Goal: Task Accomplishment & Management: Manage account settings

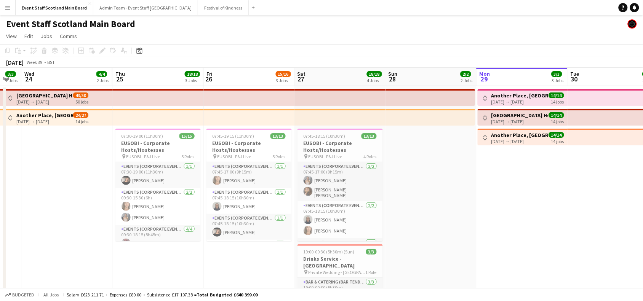
drag, startPoint x: 31, startPoint y: 181, endPoint x: 418, endPoint y: 183, distance: 386.6
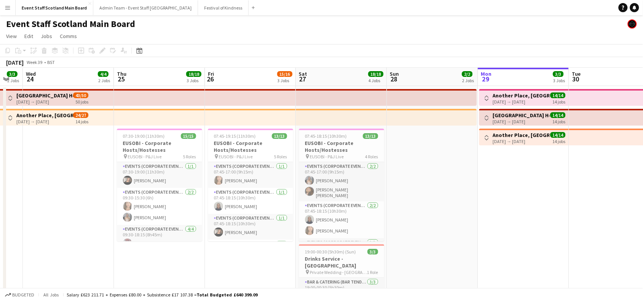
click at [10, 118] on app-icon "Toggle View" at bounding box center [10, 117] width 5 height 5
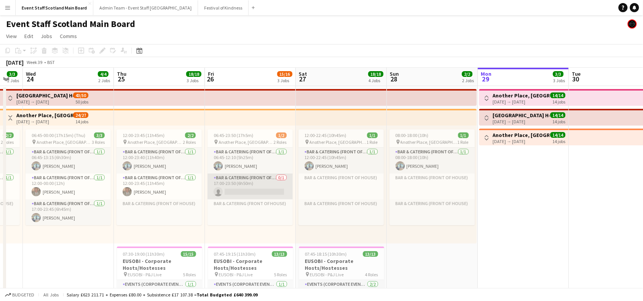
click at [238, 183] on app-card-role "Bar & Catering (Front of House) 0/1 17:00-23:50 (6h50m) single-neutral-actions" at bounding box center [250, 187] width 85 height 26
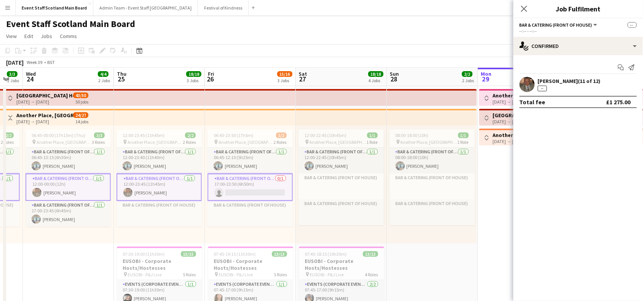
click at [266, 187] on app-card-role "Bar & Catering (Front of House) 0/1 17:00-23:50 (6h50m) single-neutral-actions" at bounding box center [250, 187] width 85 height 27
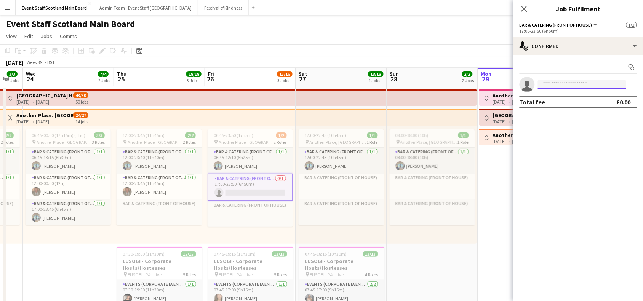
click at [562, 84] on input at bounding box center [582, 84] width 88 height 9
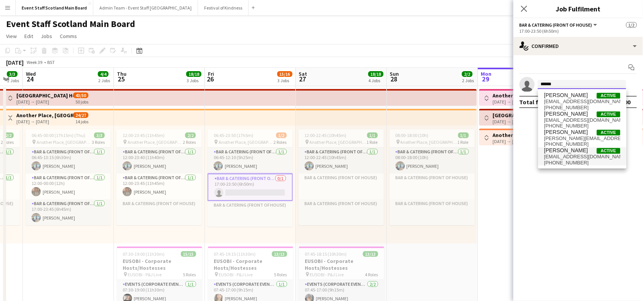
type input "******"
click at [568, 157] on span "[EMAIL_ADDRESS][DOMAIN_NAME]" at bounding box center [582, 157] width 76 height 6
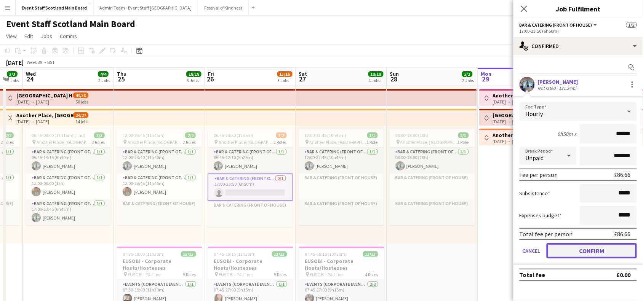
click at [580, 248] on button "Confirm" at bounding box center [592, 250] width 90 height 15
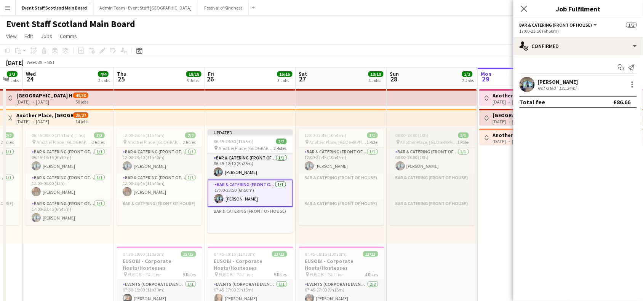
click at [435, 140] on span "Another Place, [GEOGRAPHIC_DATA] & Links" at bounding box center [429, 142] width 57 height 6
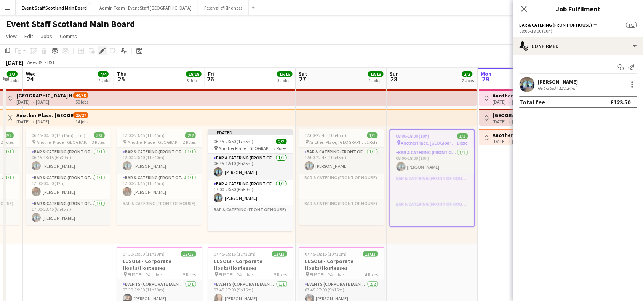
click at [99, 53] on icon at bounding box center [100, 53] width 2 height 2
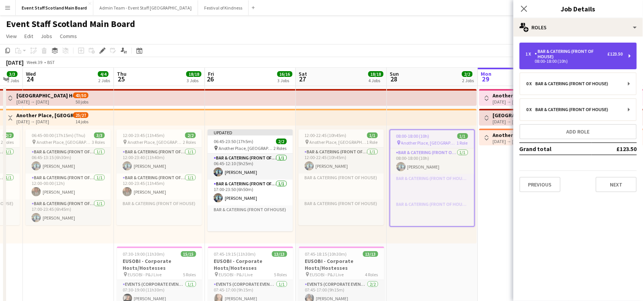
click at [573, 59] on div "Bar & Catering (Front of House)" at bounding box center [571, 54] width 73 height 11
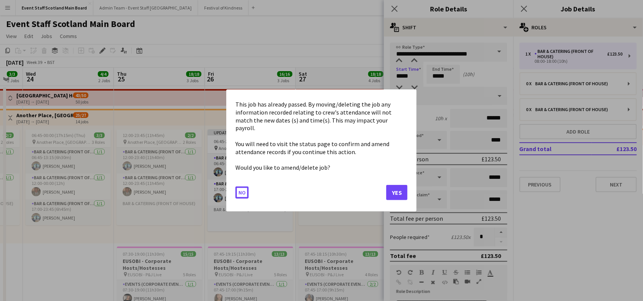
click at [396, 187] on button "Yes" at bounding box center [396, 192] width 21 height 15
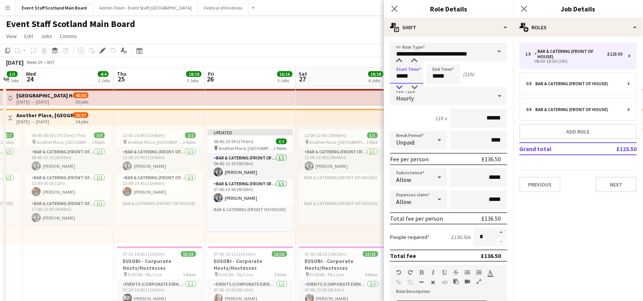
click at [398, 90] on div at bounding box center [399, 88] width 15 height 8
type input "*****"
click at [418, 86] on div at bounding box center [414, 88] width 15 height 8
click at [437, 75] on input "*****" at bounding box center [444, 74] width 34 height 19
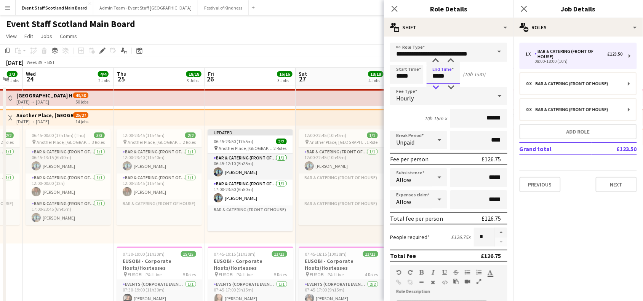
click at [436, 88] on div at bounding box center [435, 88] width 15 height 8
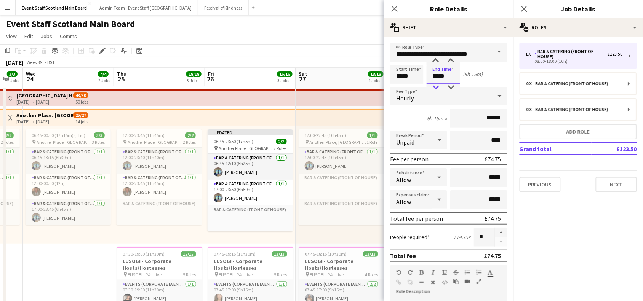
type input "*****"
click at [436, 88] on div at bounding box center [435, 88] width 15 height 8
click at [486, 139] on input "****" at bounding box center [478, 140] width 57 height 19
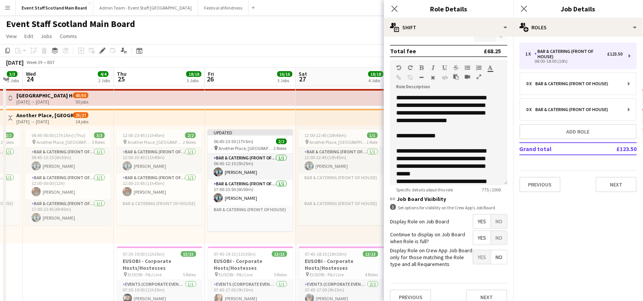
scroll to position [219, 0]
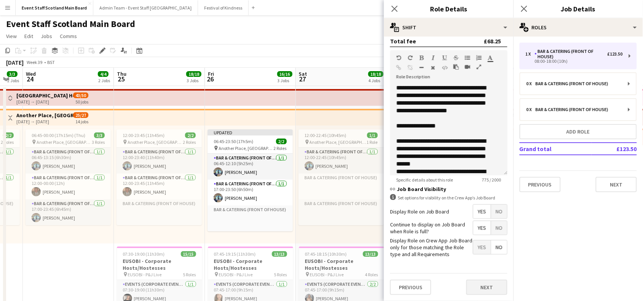
type input "***"
click at [477, 289] on button "Next" at bounding box center [486, 287] width 41 height 15
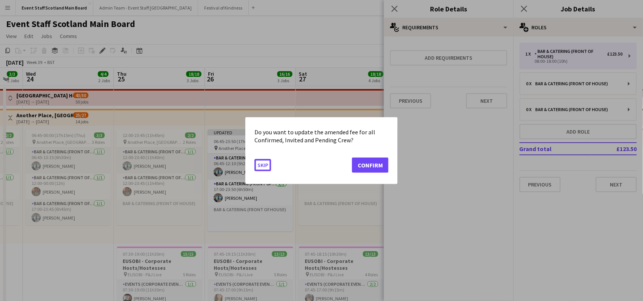
scroll to position [0, 0]
click at [374, 166] on button "Confirm" at bounding box center [370, 164] width 37 height 15
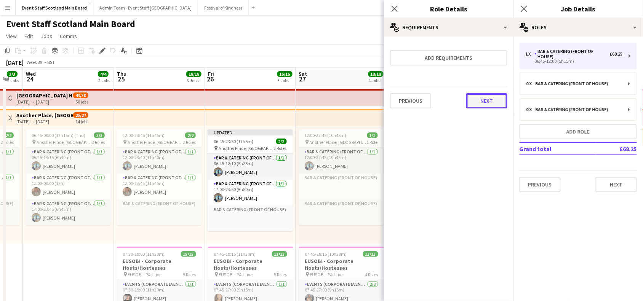
click at [484, 98] on button "Next" at bounding box center [486, 100] width 41 height 15
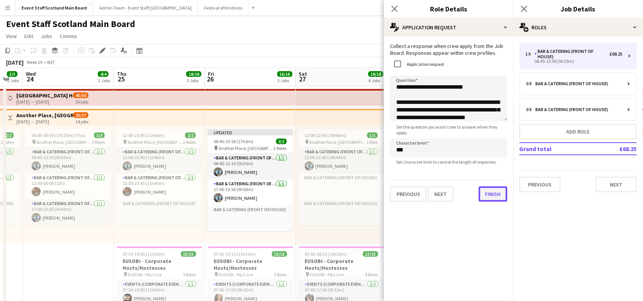
click at [479, 195] on button "Finish" at bounding box center [493, 194] width 29 height 15
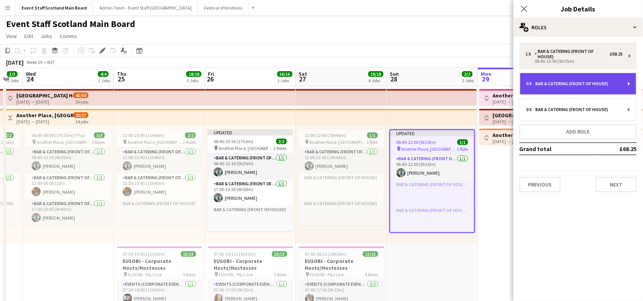
click at [595, 88] on div "0 x Bar & Catering (Front of House)" at bounding box center [578, 83] width 116 height 21
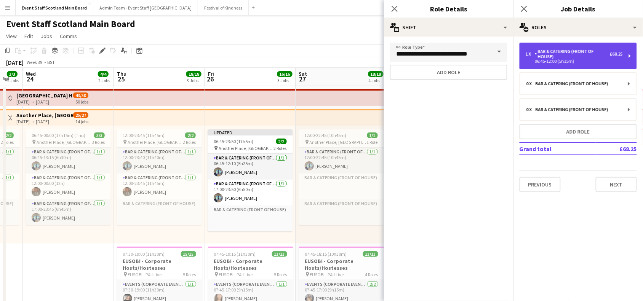
click at [602, 56] on div "Bar & Catering (Front of House)" at bounding box center [572, 54] width 75 height 11
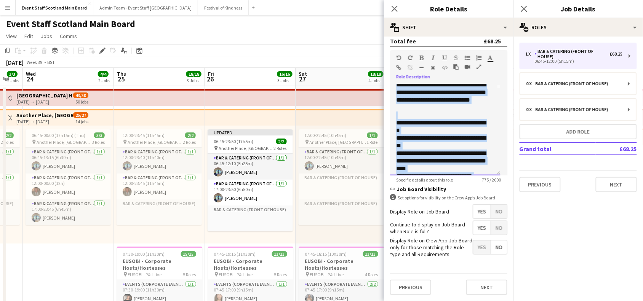
scroll to position [150, 0]
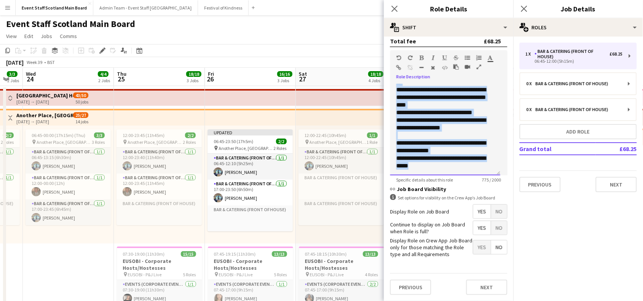
drag, startPoint x: 397, startPoint y: 81, endPoint x: 467, endPoint y: 184, distance: 124.7
click at [467, 184] on form "**********" at bounding box center [449, 64] width 130 height 473
copy div "**********"
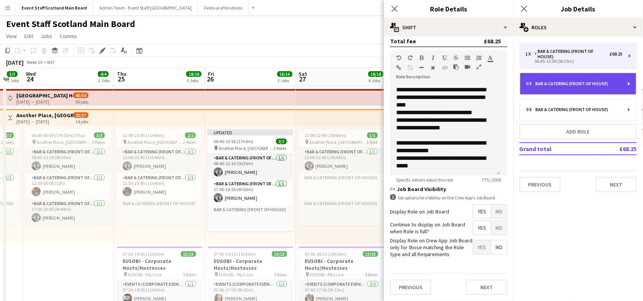
click at [553, 78] on div "0 x Bar & Catering (Front of House)" at bounding box center [578, 83] width 116 height 21
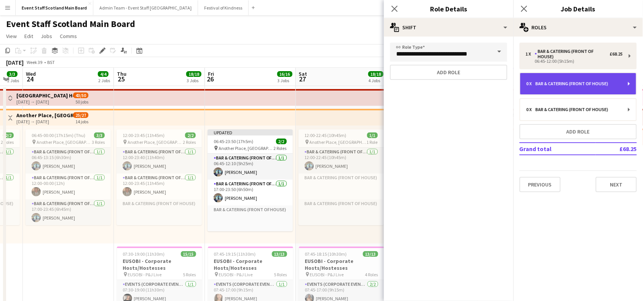
scroll to position [0, 0]
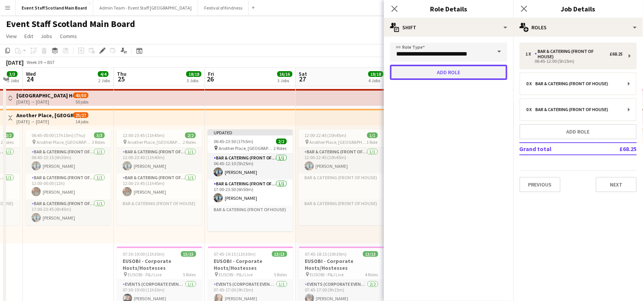
click at [465, 77] on button "Add role" at bounding box center [448, 72] width 117 height 15
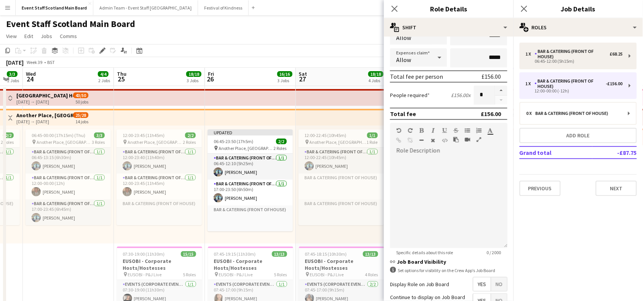
scroll to position [158, 0]
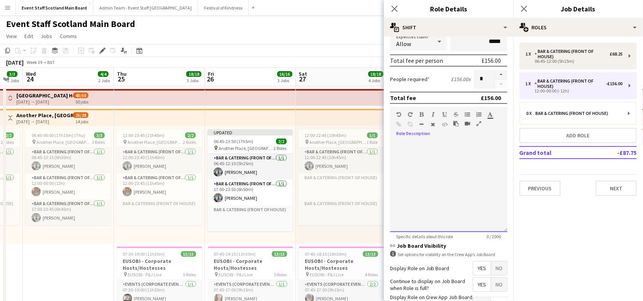
click at [439, 145] on div at bounding box center [448, 186] width 117 height 91
paste div
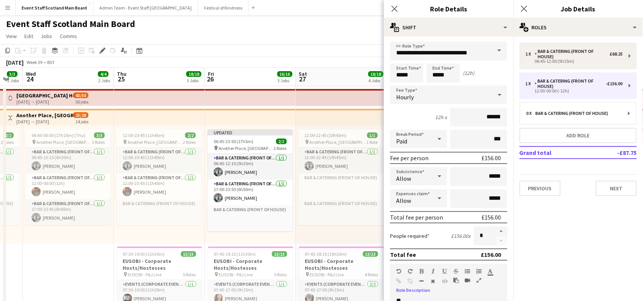
scroll to position [0, 0]
click at [402, 75] on input "*****" at bounding box center [407, 74] width 34 height 19
click at [400, 59] on div at bounding box center [399, 61] width 15 height 8
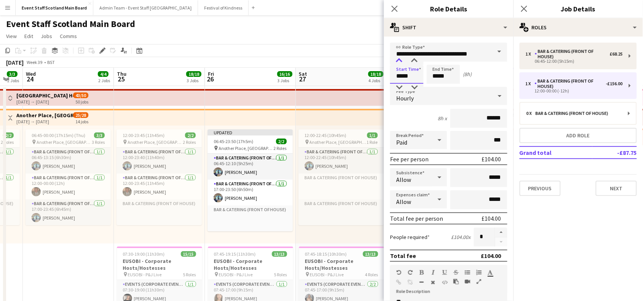
click at [400, 59] on div at bounding box center [399, 61] width 15 height 8
type input "*****"
click at [400, 59] on div at bounding box center [399, 61] width 15 height 8
click at [448, 77] on input "*****" at bounding box center [444, 74] width 34 height 19
click at [435, 88] on div at bounding box center [435, 88] width 15 height 8
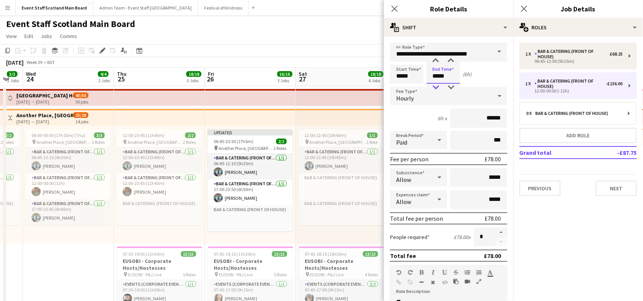
click at [435, 88] on div at bounding box center [435, 88] width 15 height 8
click at [452, 61] on div at bounding box center [450, 61] width 15 height 8
type input "*****"
click at [452, 61] on div at bounding box center [450, 61] width 15 height 8
click at [486, 139] on input "***" at bounding box center [478, 140] width 57 height 19
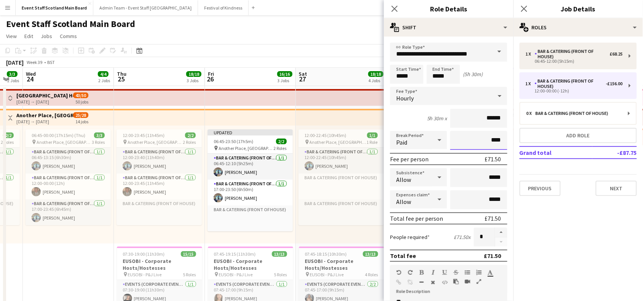
type input "****"
click at [435, 136] on icon at bounding box center [439, 140] width 9 height 15
click at [408, 178] on span "Unpaid" at bounding box center [418, 179] width 42 height 7
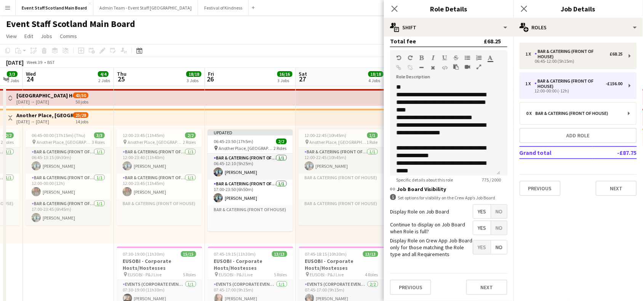
scroll to position [219, 0]
click at [482, 291] on button "Next" at bounding box center [486, 287] width 41 height 15
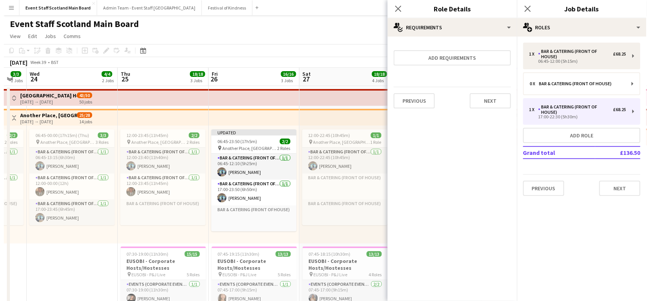
scroll to position [0, 0]
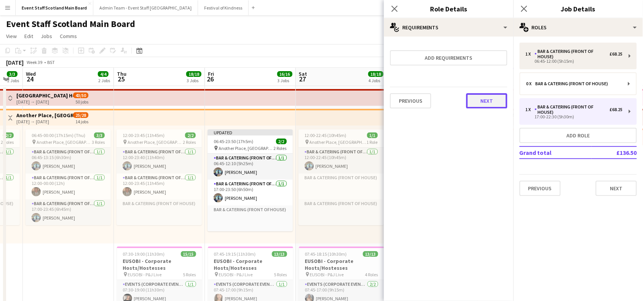
click at [484, 98] on button "Next" at bounding box center [486, 100] width 41 height 15
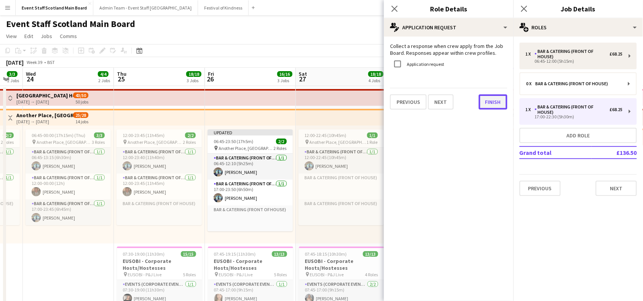
click at [494, 102] on button "Finish" at bounding box center [493, 101] width 29 height 15
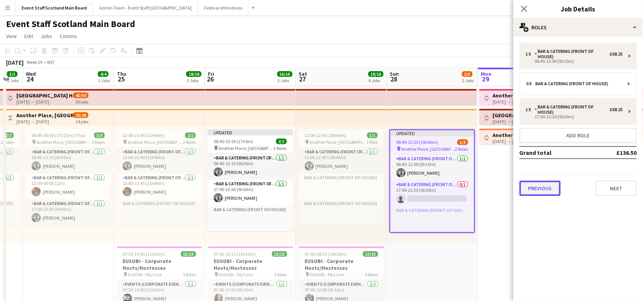
click at [537, 183] on button "Previous" at bounding box center [540, 188] width 41 height 15
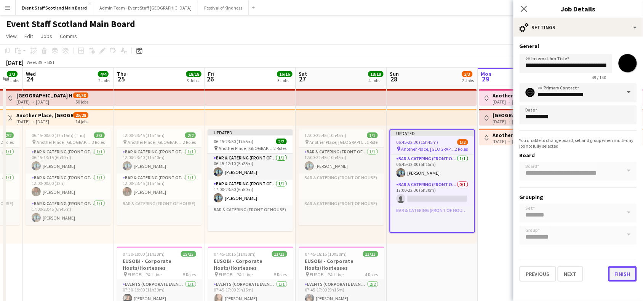
click at [627, 274] on button "Finish" at bounding box center [622, 274] width 29 height 15
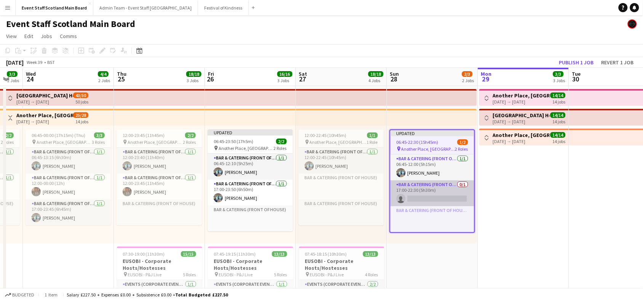
click at [446, 200] on app-card-role "Bar & Catering (Front of House) 0/1 17:00-22:30 (5h30m) single-neutral-actions" at bounding box center [432, 194] width 84 height 26
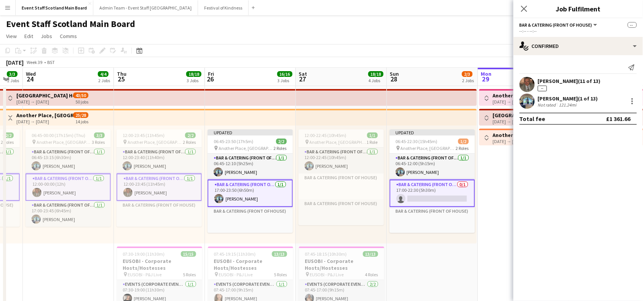
click at [443, 195] on app-card-role "Bar & Catering (Front of House) 0/1 17:00-22:30 (5h30m) single-neutral-actions" at bounding box center [432, 193] width 85 height 27
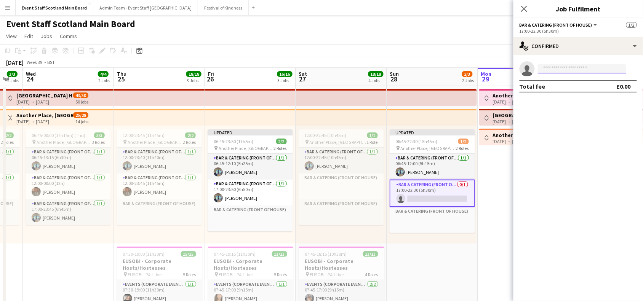
click at [563, 66] on input at bounding box center [582, 68] width 88 height 9
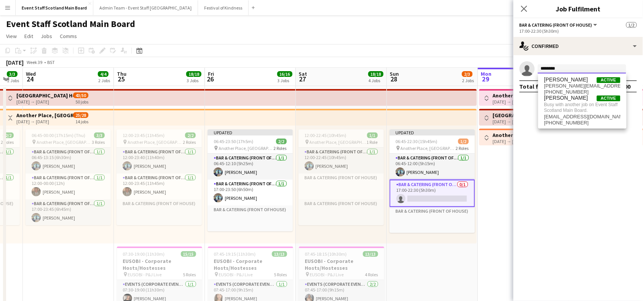
type input "********"
click at [481, 54] on app-toolbar "Copy Paste Paste Ctrl+V Paste with crew Ctrl+Shift+V Paste linked Job [GEOGRAPH…" at bounding box center [321, 50] width 643 height 13
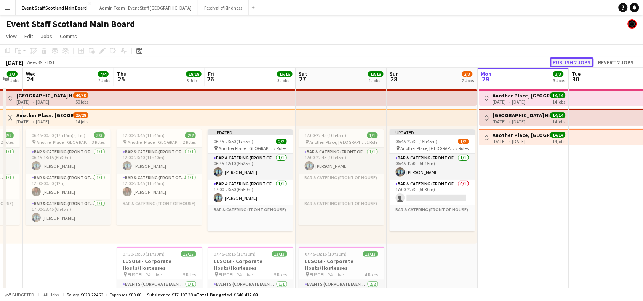
click at [572, 61] on button "Publish 2 jobs" at bounding box center [572, 63] width 44 height 10
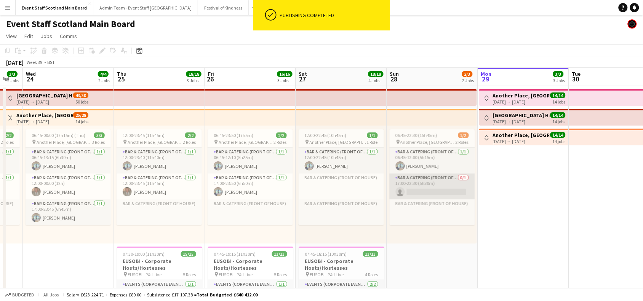
click at [441, 187] on app-card-role "Bar & Catering (Front of House) 0/1 17:00-22:30 (5h30m) single-neutral-actions" at bounding box center [432, 187] width 85 height 26
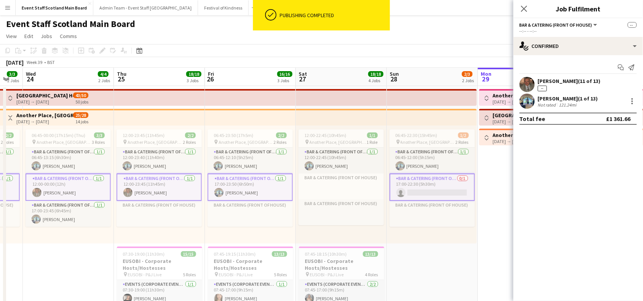
click at [441, 187] on app-card-role "Bar & Catering (Front of House) 0/1 17:00-22:30 (5h30m) single-neutral-actions" at bounding box center [432, 187] width 85 height 27
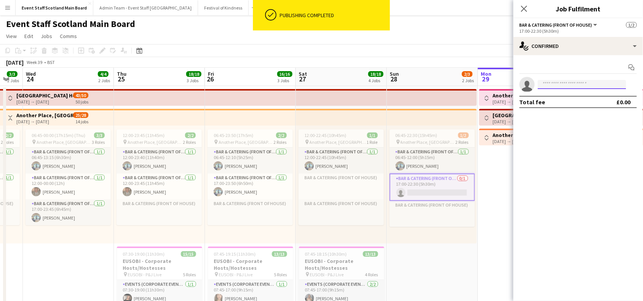
click at [556, 86] on input at bounding box center [582, 84] width 88 height 9
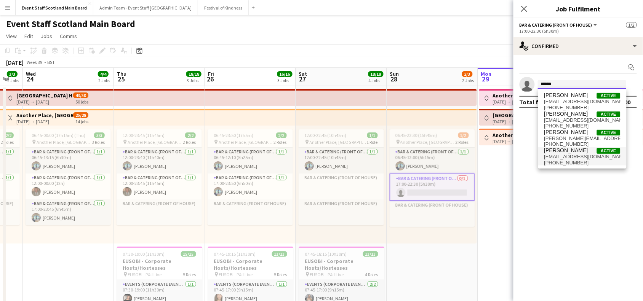
type input "******"
click at [564, 152] on span "[PERSON_NAME]" at bounding box center [566, 150] width 44 height 6
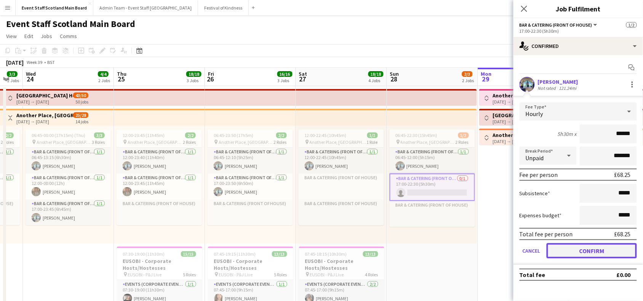
click at [581, 246] on button "Confirm" at bounding box center [592, 250] width 90 height 15
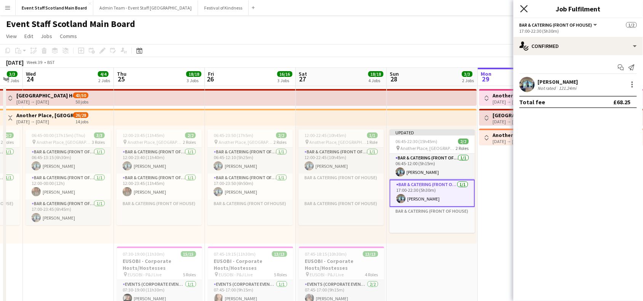
click at [526, 8] on icon "Close pop-in" at bounding box center [523, 8] width 7 height 7
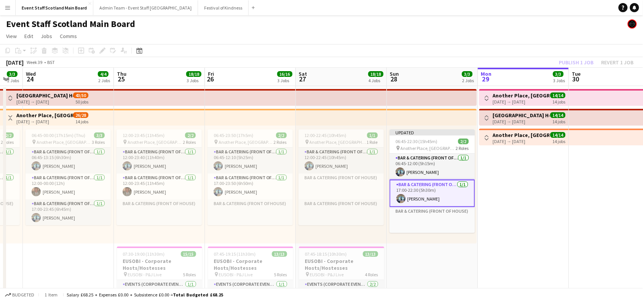
click at [580, 60] on div "Publish 1 job Revert 1 job" at bounding box center [596, 63] width 93 height 10
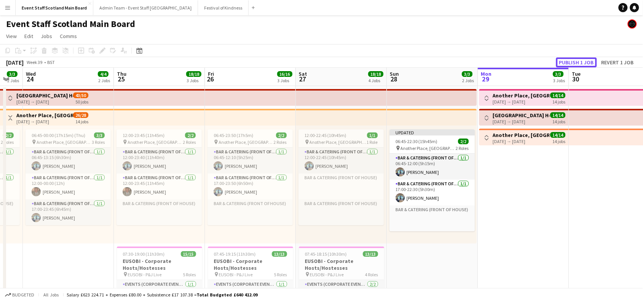
click at [580, 60] on button "Publish 1 job" at bounding box center [576, 63] width 41 height 10
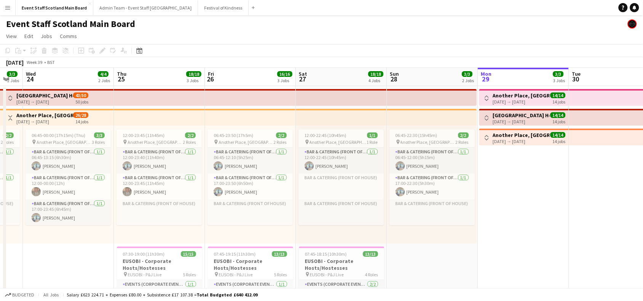
click at [10, 10] on app-icon "Menu" at bounding box center [8, 8] width 6 height 6
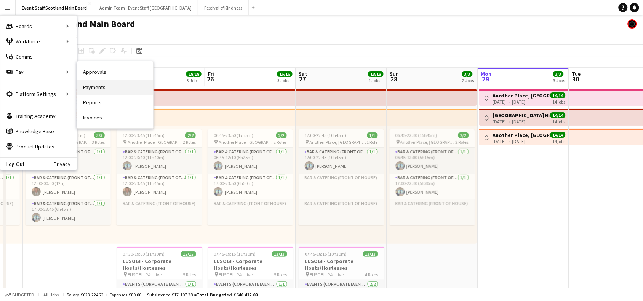
click at [106, 90] on link "Payments" at bounding box center [115, 87] width 76 height 15
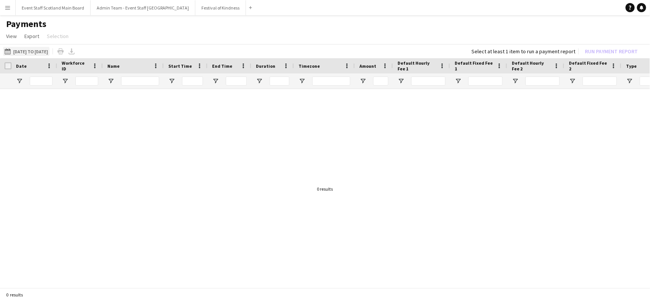
click at [20, 51] on button "[DATE] to [DATE] [DATE] to [DATE]" at bounding box center [26, 51] width 46 height 9
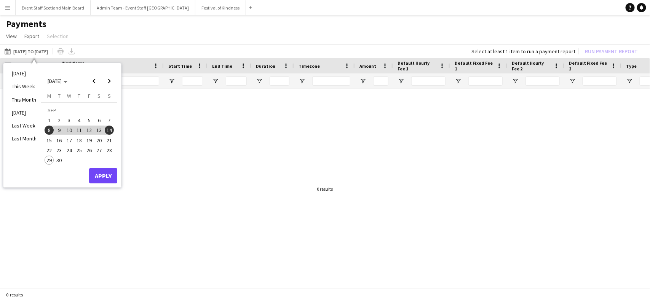
click at [46, 148] on span "22" at bounding box center [49, 150] width 9 height 9
click at [107, 149] on span "28" at bounding box center [109, 150] width 9 height 9
click at [109, 177] on button "Apply" at bounding box center [103, 175] width 28 height 15
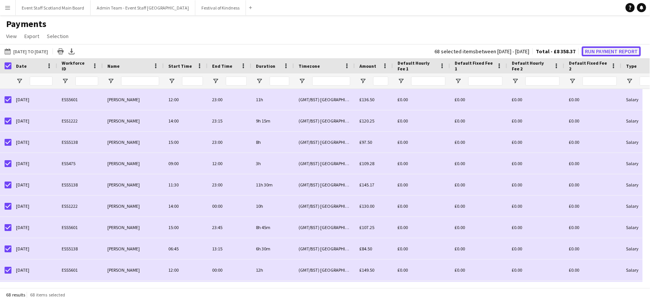
click at [618, 53] on button "Run Payment Report" at bounding box center [611, 51] width 59 height 10
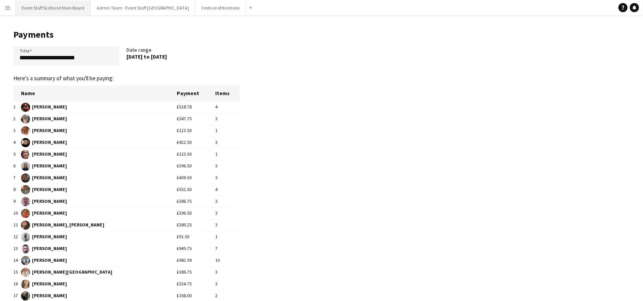
click at [50, 8] on button "Event Staff Scotland Main Board Close" at bounding box center [53, 7] width 75 height 15
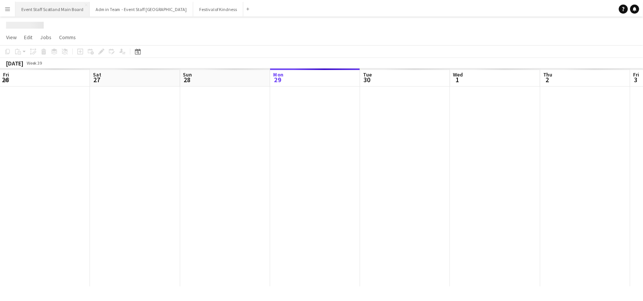
scroll to position [0, 182]
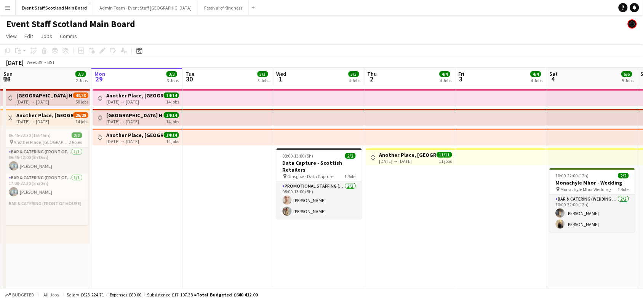
click at [11, 115] on app-icon "Toggle View" at bounding box center [10, 117] width 5 height 5
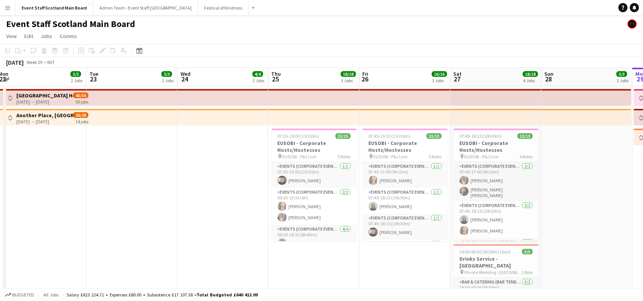
drag, startPoint x: 35, startPoint y: 180, endPoint x: 598, endPoint y: 149, distance: 563.8
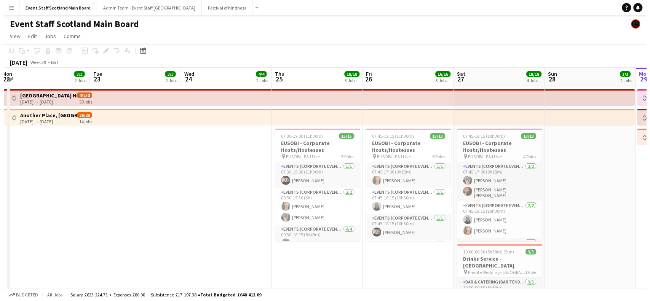
scroll to position [0, 165]
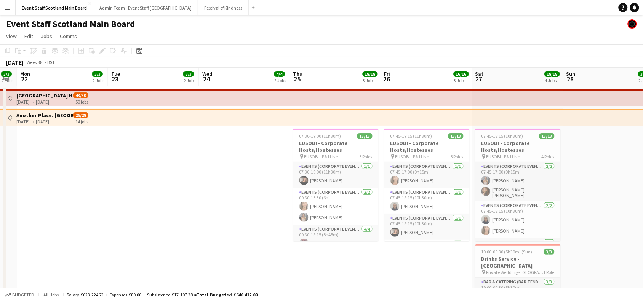
click at [8, 101] on button "Toggle View" at bounding box center [10, 98] width 9 height 9
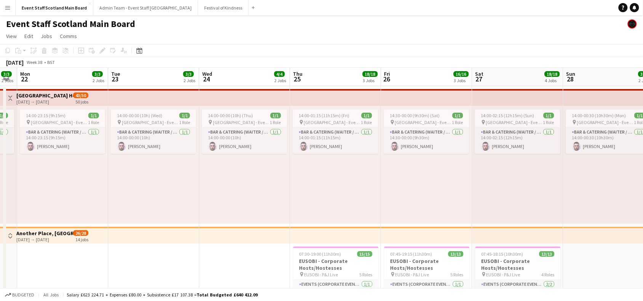
click at [8, 6] on app-icon "Menu" at bounding box center [8, 8] width 6 height 6
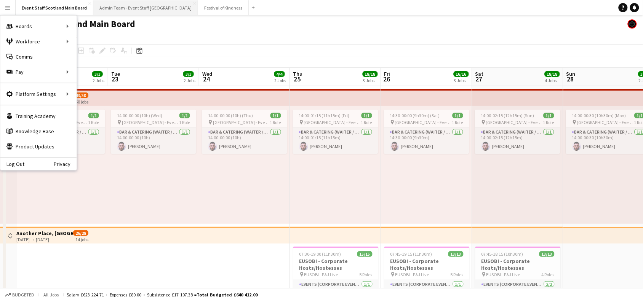
click at [124, 10] on button "Admin Team - Event Staff [GEOGRAPHIC_DATA] Close" at bounding box center [145, 7] width 105 height 15
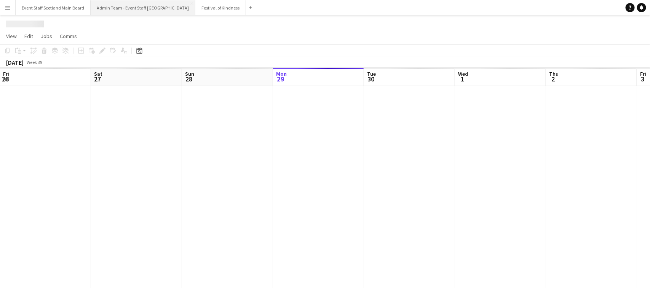
scroll to position [0, 182]
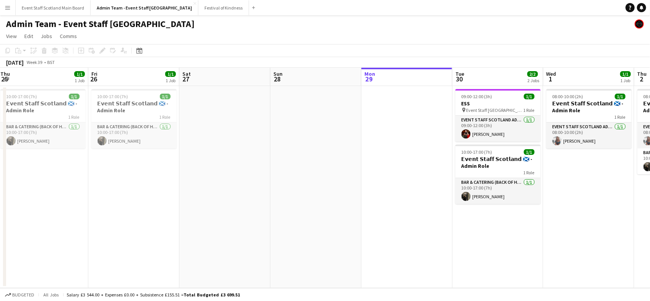
drag, startPoint x: 126, startPoint y: 129, endPoint x: 513, endPoint y: 129, distance: 387.0
click at [513, 129] on app-calendar-viewport "Tue 23 Wed 24 Thu 25 1/1 1 Job Fri 26 1/1 1 Job Sat 27 Sun 28 Mon 29 Tue 30 2/2…" at bounding box center [325, 178] width 650 height 221
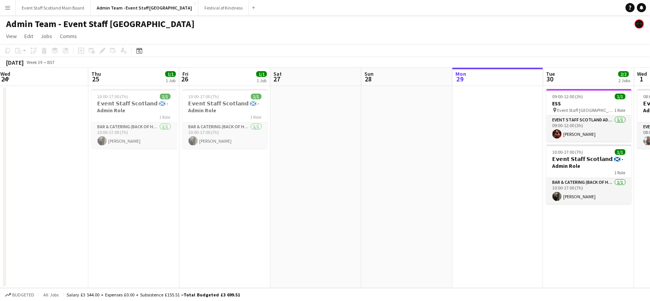
scroll to position [0, 159]
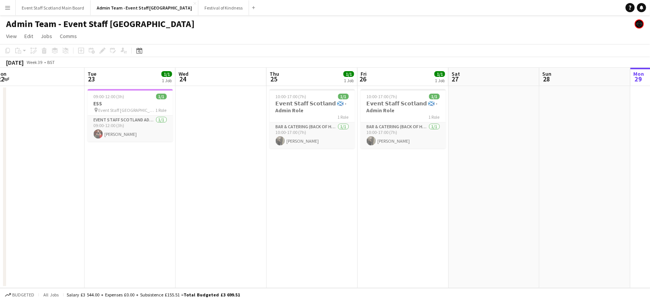
drag, startPoint x: 68, startPoint y: 155, endPoint x: 410, endPoint y: 140, distance: 342.7
click at [410, 140] on app-calendar-viewport "Sat 20 Sun 21 Mon 22 Tue 23 1/1 1 Job Wed 24 Thu 25 1/1 1 Job Fri 26 1/1 1 Job …" at bounding box center [325, 178] width 650 height 221
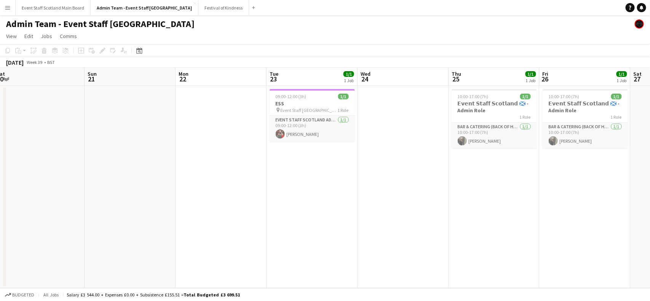
scroll to position [0, 181]
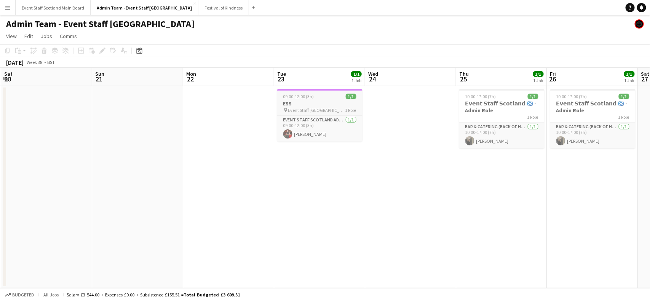
click at [313, 100] on h3 "ESS" at bounding box center [319, 103] width 85 height 7
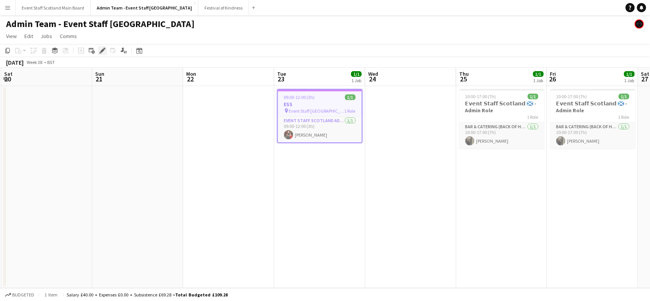
click at [101, 53] on icon "Edit" at bounding box center [102, 51] width 6 height 6
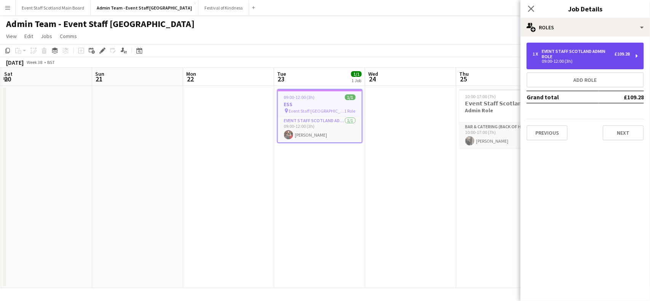
click at [559, 56] on div "EVENT STAFF SCOTLAND ADMIN ROLE" at bounding box center [578, 54] width 73 height 11
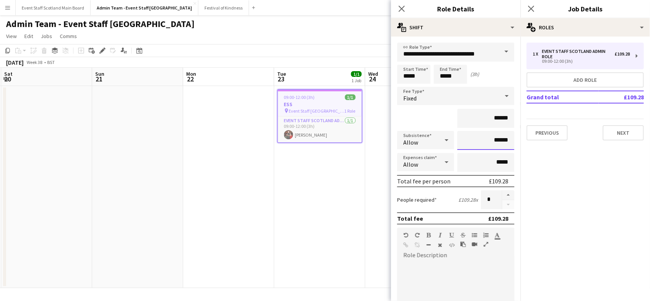
drag, startPoint x: 488, startPoint y: 140, endPoint x: 505, endPoint y: 138, distance: 17.6
click at [505, 138] on input "******" at bounding box center [485, 140] width 57 height 19
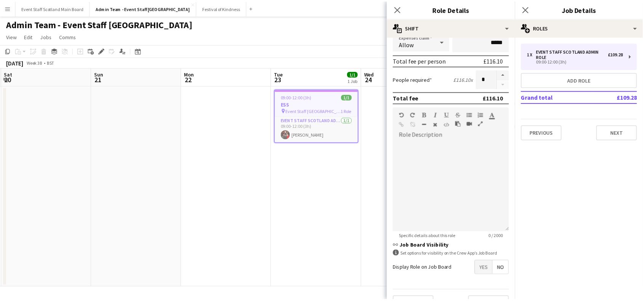
scroll to position [136, 0]
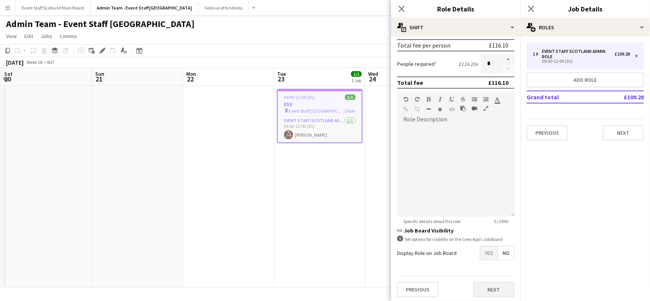
type input "*****"
click at [496, 289] on button "Next" at bounding box center [493, 289] width 41 height 15
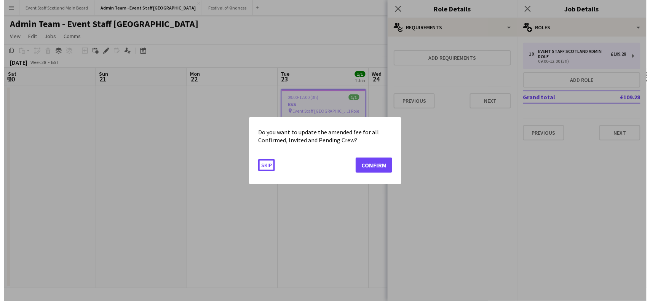
scroll to position [0, 0]
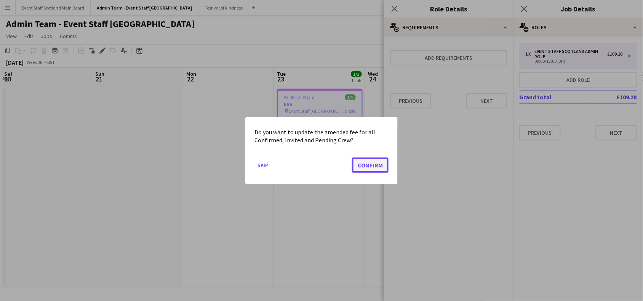
click at [373, 166] on button "Confirm" at bounding box center [370, 164] width 37 height 15
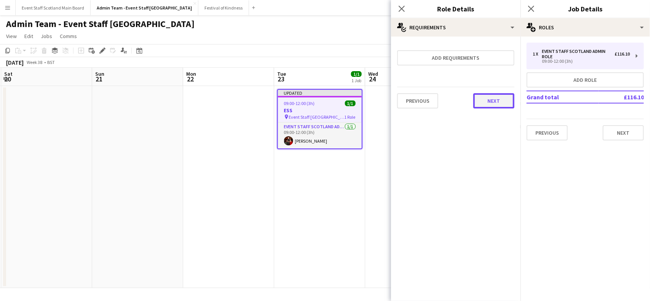
click at [496, 96] on button "Next" at bounding box center [493, 100] width 41 height 15
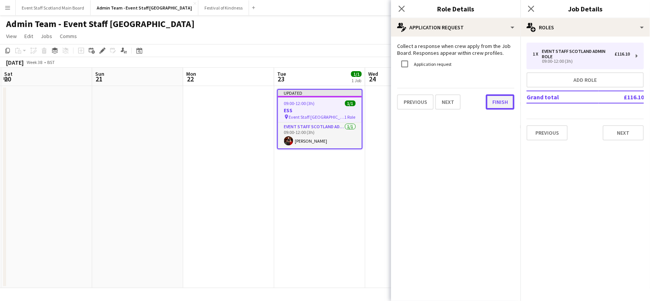
click at [496, 106] on button "Finish" at bounding box center [500, 101] width 29 height 15
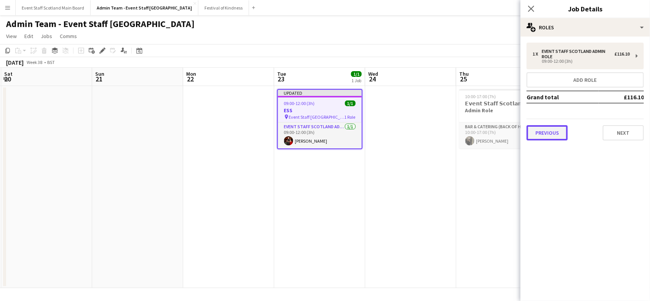
click at [560, 134] on button "Previous" at bounding box center [547, 132] width 41 height 15
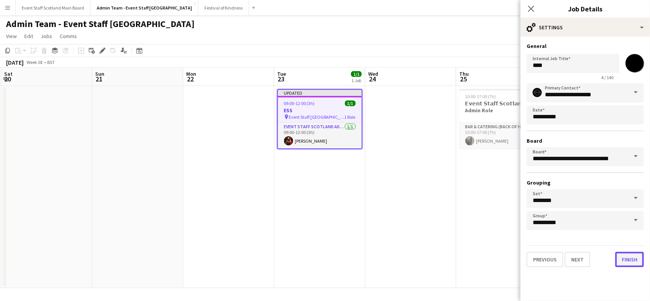
click at [639, 261] on button "Finish" at bounding box center [630, 259] width 29 height 15
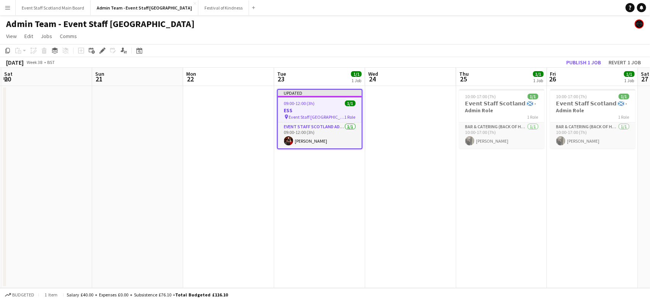
click at [587, 68] on app-board-header-date "Fri 26 1/1 1 Job" at bounding box center [592, 77] width 91 height 18
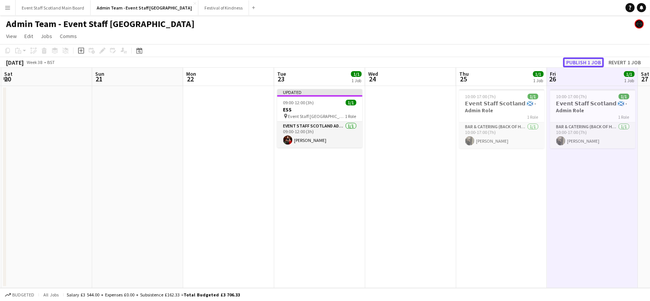
click at [593, 62] on button "Publish 1 job" at bounding box center [583, 63] width 41 height 10
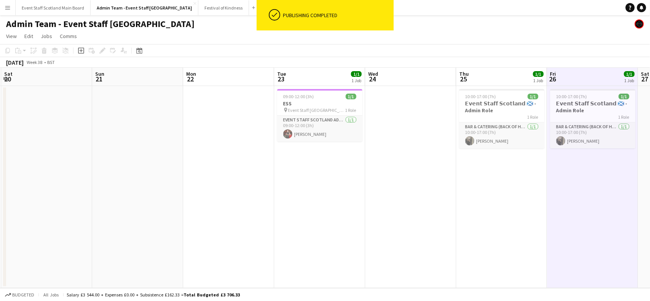
click at [422, 143] on app-date-cell at bounding box center [410, 187] width 91 height 202
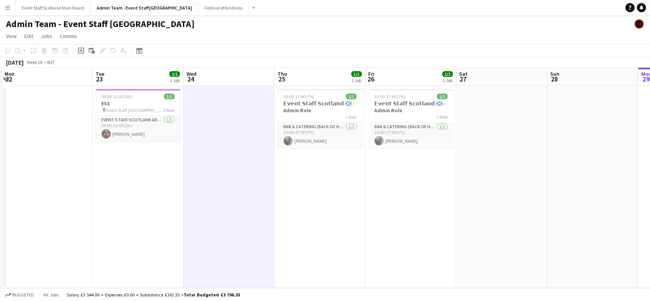
scroll to position [0, 367]
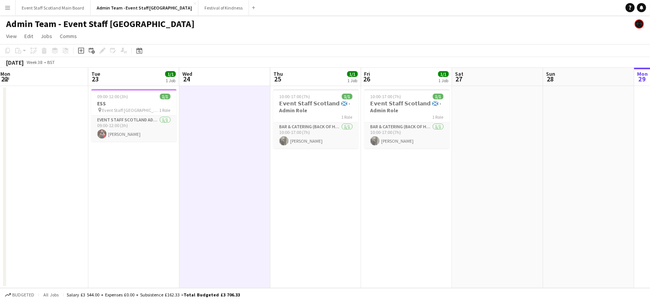
drag, startPoint x: 474, startPoint y: 186, endPoint x: 288, endPoint y: 180, distance: 186.4
click at [288, 180] on app-calendar-viewport "Thu 18 2/2 1 Job Fri 19 2/2 1 Job Sat 20 Sun 21 Mon 22 Tue 23 1/1 1 Job Wed 24 …" at bounding box center [325, 178] width 650 height 221
click at [50, 6] on button "Event Staff Scotland Main Board Close" at bounding box center [53, 7] width 75 height 15
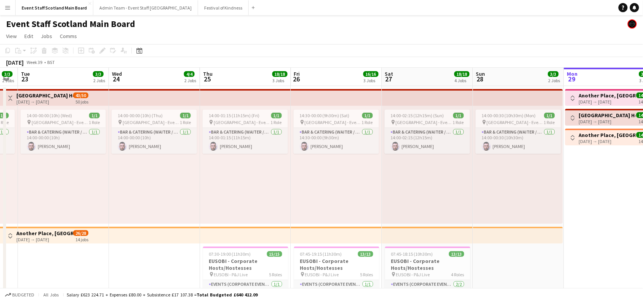
scroll to position [0, 233]
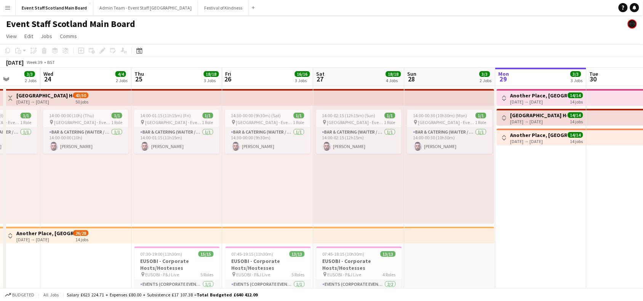
drag, startPoint x: 130, startPoint y: 178, endPoint x: 625, endPoint y: 170, distance: 495.2
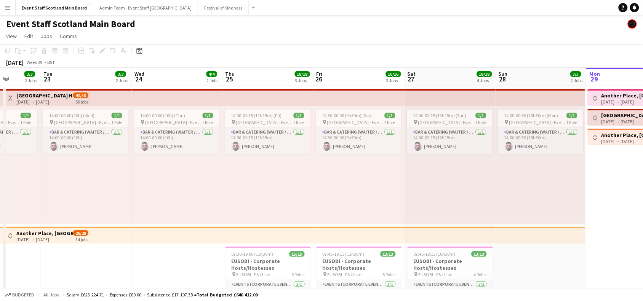
click at [10, 96] on app-icon "Toggle View" at bounding box center [10, 98] width 5 height 5
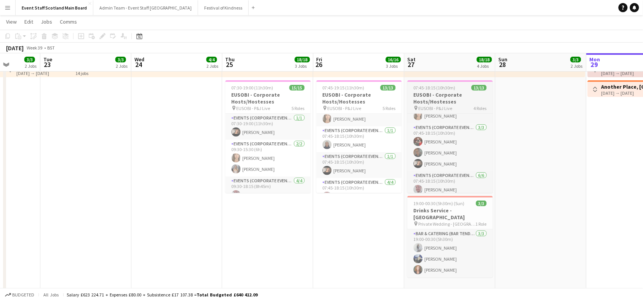
scroll to position [67, 0]
click at [4, 8] on button "Menu" at bounding box center [7, 7] width 15 height 15
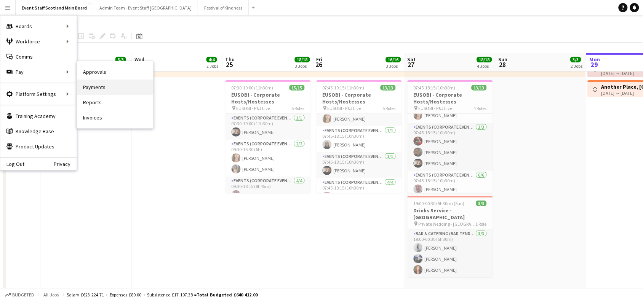
click at [117, 88] on link "Payments" at bounding box center [115, 87] width 76 height 15
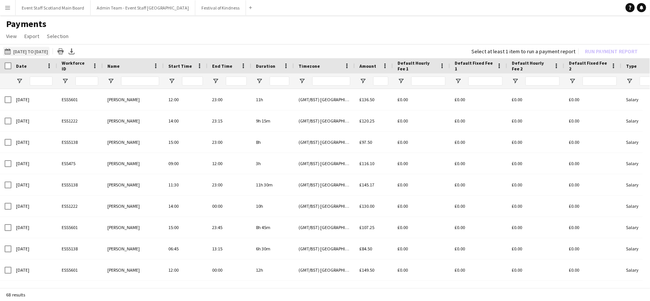
click at [26, 51] on button "[DATE] to [DATE] [DATE] to [DATE]" at bounding box center [26, 51] width 46 height 9
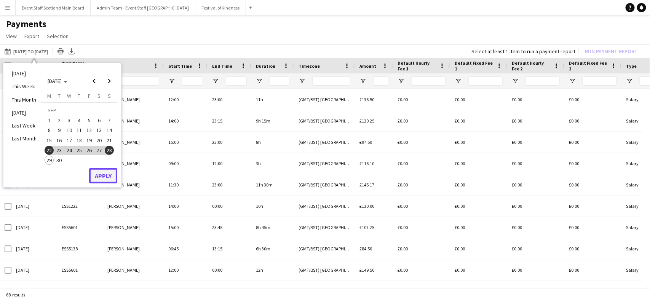
click at [93, 177] on button "Apply" at bounding box center [103, 175] width 28 height 15
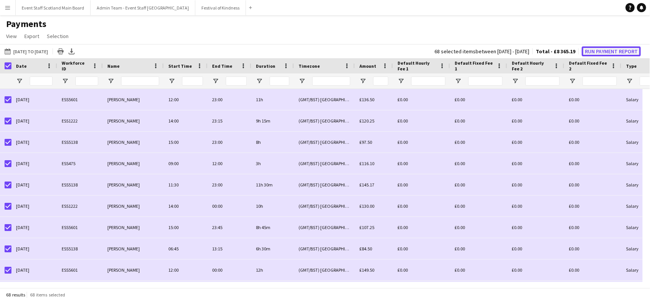
click at [623, 50] on button "Run Payment Report" at bounding box center [611, 51] width 59 height 10
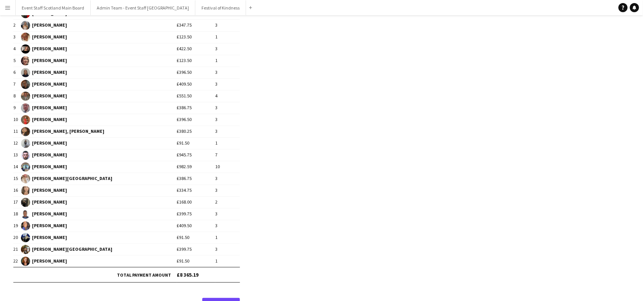
scroll to position [118, 0]
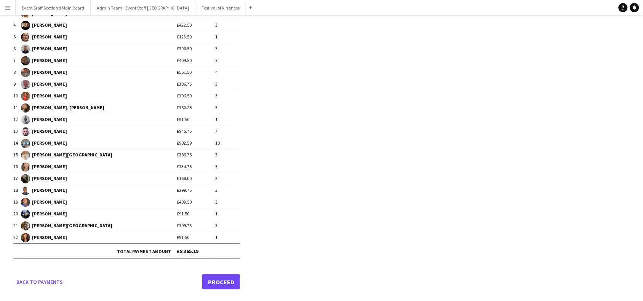
click at [235, 284] on link "Proceed" at bounding box center [221, 282] width 38 height 15
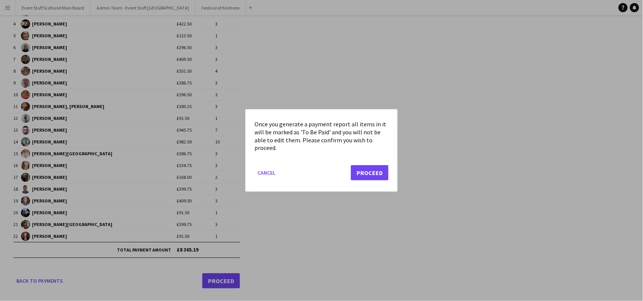
scroll to position [0, 0]
click at [381, 175] on button "Proceed" at bounding box center [370, 172] width 38 height 15
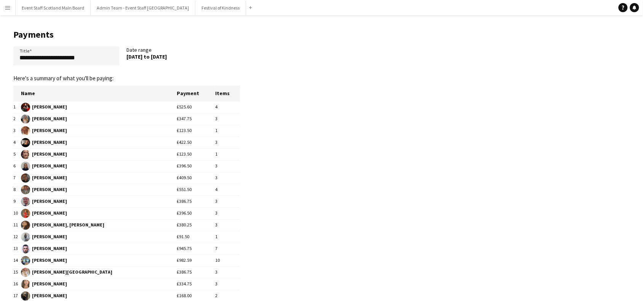
scroll to position [118, 0]
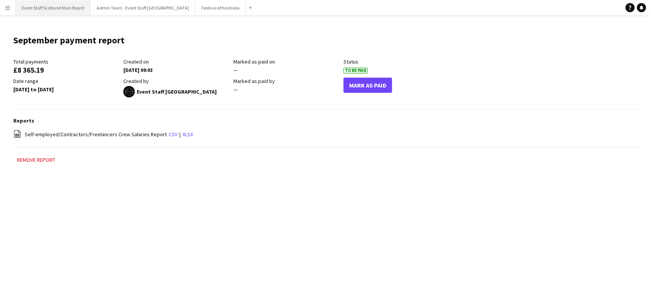
click at [70, 9] on button "Event Staff Scotland Main Board Close" at bounding box center [53, 7] width 75 height 15
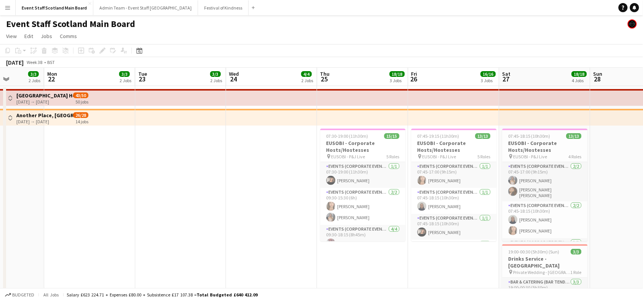
scroll to position [0, 227]
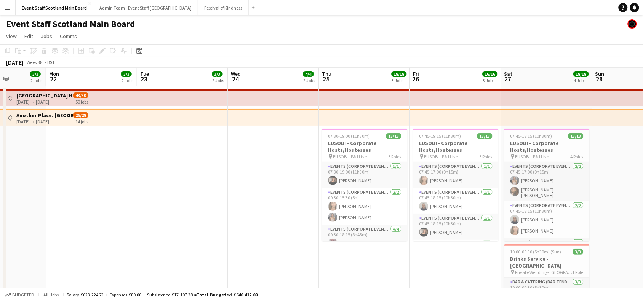
drag, startPoint x: 50, startPoint y: 186, endPoint x: 650, endPoint y: 214, distance: 600.6
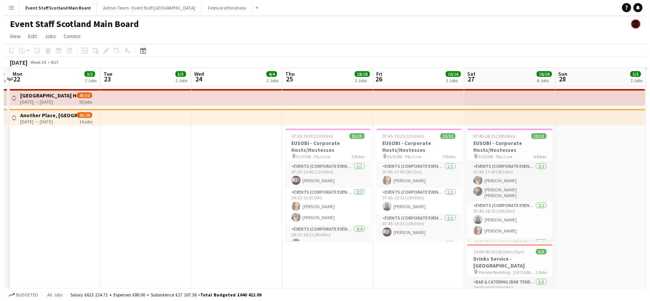
scroll to position [0, 266]
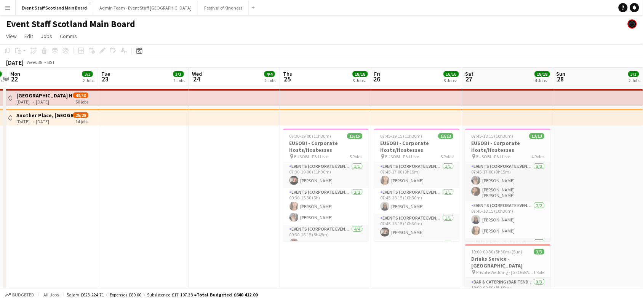
drag, startPoint x: 142, startPoint y: 165, endPoint x: 103, endPoint y: 167, distance: 39.3
click at [10, 8] on app-icon "Menu" at bounding box center [8, 8] width 6 height 6
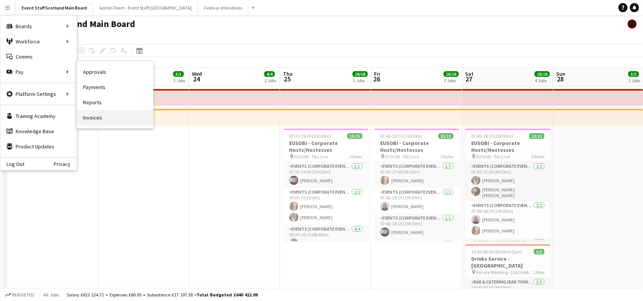
click at [112, 122] on link "Invoices" at bounding box center [115, 117] width 76 height 15
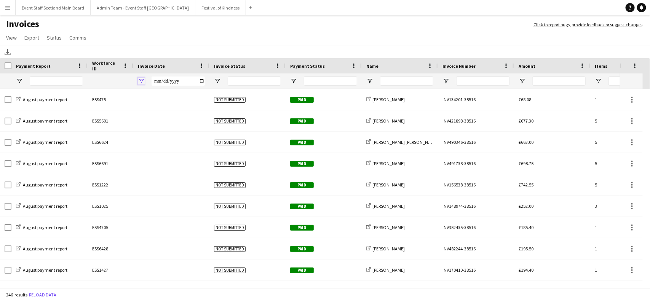
click at [141, 81] on span "Open Filter Menu" at bounding box center [141, 81] width 7 height 7
click at [195, 109] on input "Filter Value" at bounding box center [170, 107] width 59 height 9
type input "**********"
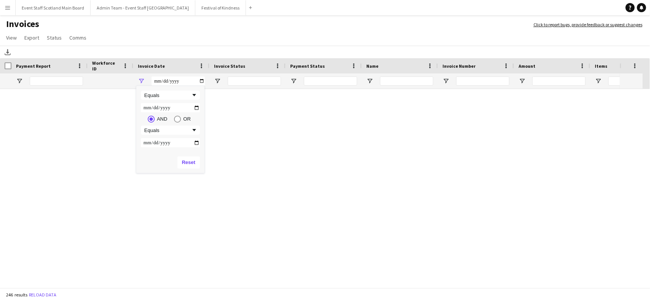
type input "**********"
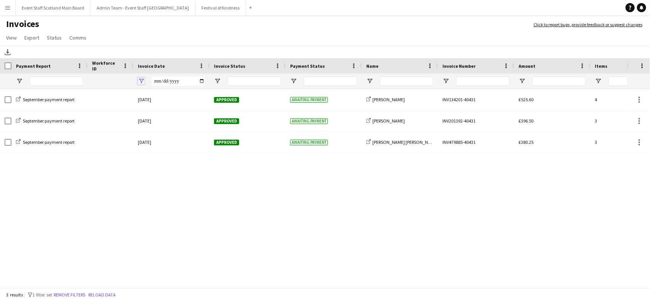
click at [143, 80] on span "Open Filter Menu" at bounding box center [141, 81] width 7 height 7
click at [403, 216] on div "September payment report [DATE] Approved Awaiting payment share-external-link-1…" at bounding box center [313, 185] width 627 height 193
click at [115, 11] on button "Admin Team - Event Staff [GEOGRAPHIC_DATA] Close" at bounding box center [143, 7] width 105 height 15
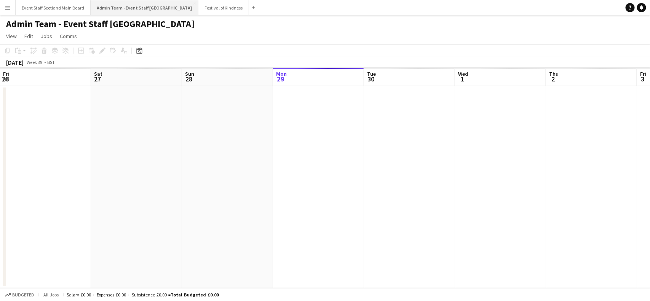
scroll to position [0, 182]
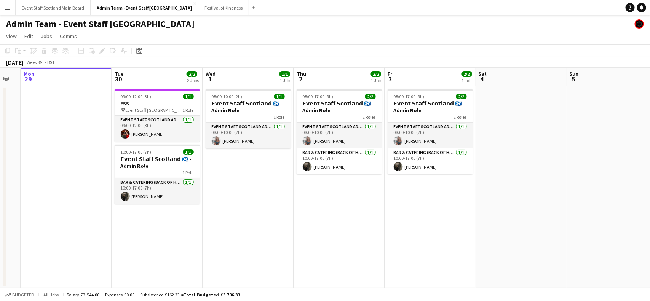
drag, startPoint x: 342, startPoint y: 192, endPoint x: 125, endPoint y: 214, distance: 218.2
click at [125, 214] on app-calendar-viewport "Fri 26 1/1 1 Job Sat 27 Sun 28 Mon 29 Tue 30 2/2 2 Jobs Wed 1 1/1 1 Job Thu 2 2…" at bounding box center [325, 178] width 650 height 221
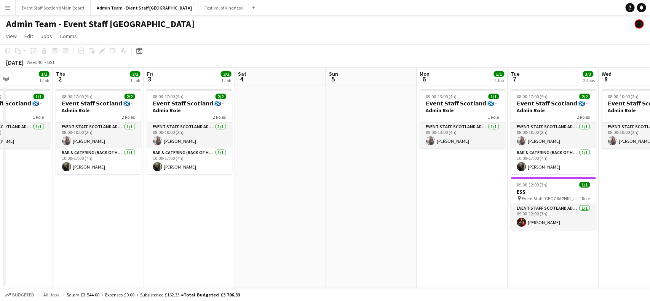
drag, startPoint x: 435, startPoint y: 191, endPoint x: 265, endPoint y: 173, distance: 170.5
click at [265, 173] on app-calendar-viewport "Sun 28 Mon 29 Tue 30 2/2 2 Jobs Wed 1 1/1 1 Job Thu 2 2/2 1 Job Fri 3 2/2 1 Job…" at bounding box center [325, 178] width 650 height 221
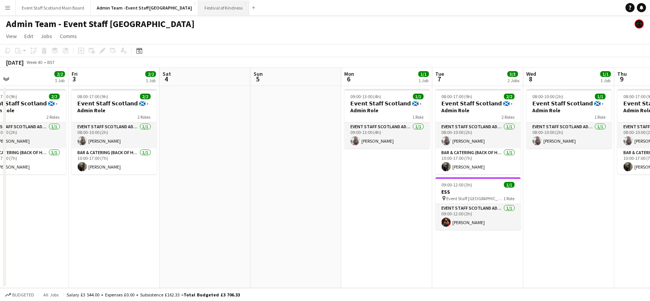
click at [198, 6] on button "Festival of Kindness Close" at bounding box center [223, 7] width 51 height 15
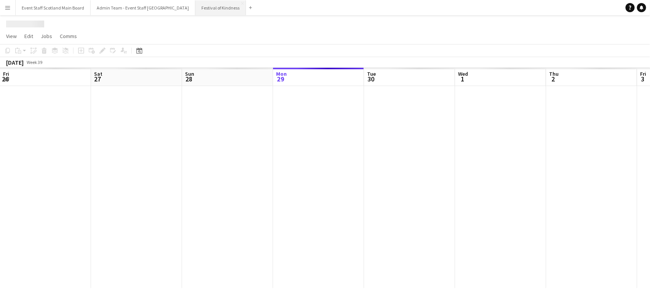
scroll to position [0, 182]
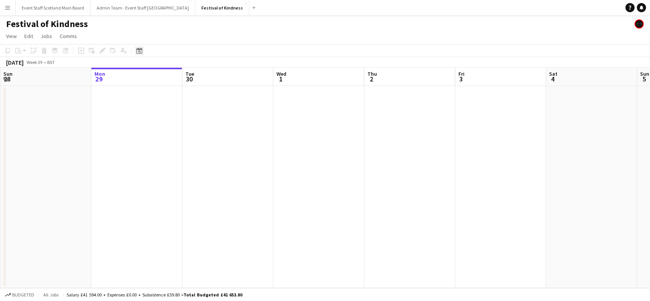
click at [138, 51] on icon "Date picker" at bounding box center [139, 51] width 6 height 6
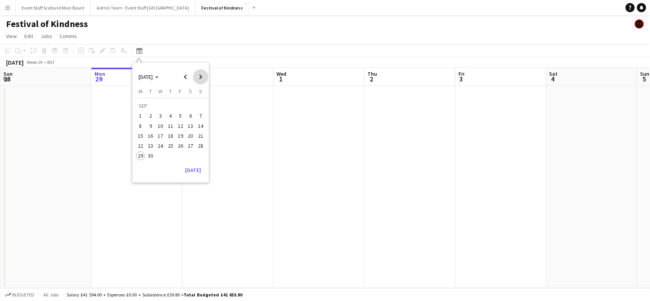
click at [201, 74] on span "Next month" at bounding box center [200, 76] width 15 height 15
click at [187, 77] on span "Previous month" at bounding box center [185, 76] width 15 height 15
click at [178, 138] on span "21" at bounding box center [180, 137] width 9 height 9
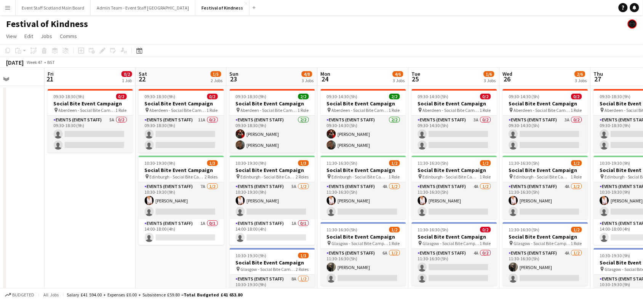
scroll to position [0, 229]
drag, startPoint x: 235, startPoint y: 196, endPoint x: 85, endPoint y: 195, distance: 149.7
click at [85, 195] on app-calendar-viewport "Tue 18 Wed 19 Thu 20 Fri 21 0/2 1 Job Sat 22 1/5 2 Jobs Sun 23 4/8 3 Jobs Mon 2…" at bounding box center [321, 222] width 643 height 308
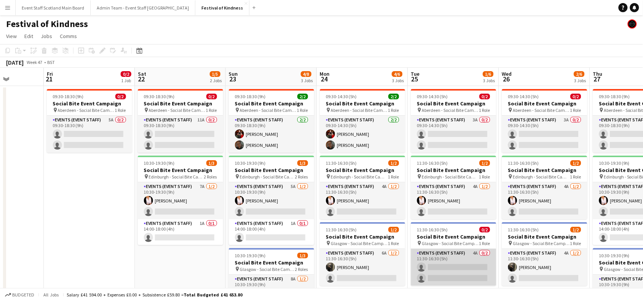
drag, startPoint x: 590, startPoint y: 293, endPoint x: 432, endPoint y: 282, distance: 158.4
click at [432, 282] on app-board "Festival of Kindness View Day view expanded Day view collapsed Month view Date …" at bounding box center [321, 201] width 643 height 373
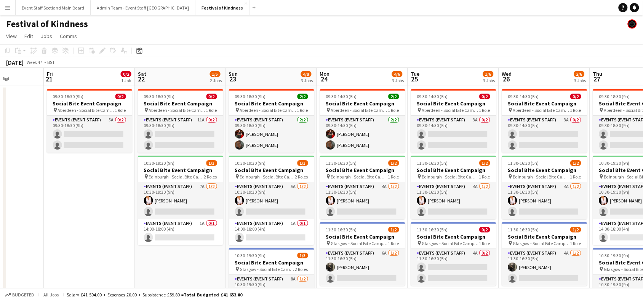
click at [98, 235] on app-date-cell "09:30-18:30 (9h) 0/2 Social Bite Event Campaign pin Aberdeen - Social Bite Camp…" at bounding box center [89, 230] width 91 height 289
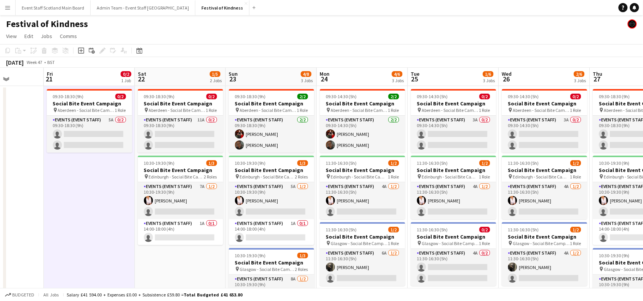
click at [159, 258] on app-date-cell "09:30-18:30 (9h) 0/2 Social Bite Event Campaign pin Aberdeen - Social Bite Camp…" at bounding box center [180, 230] width 91 height 289
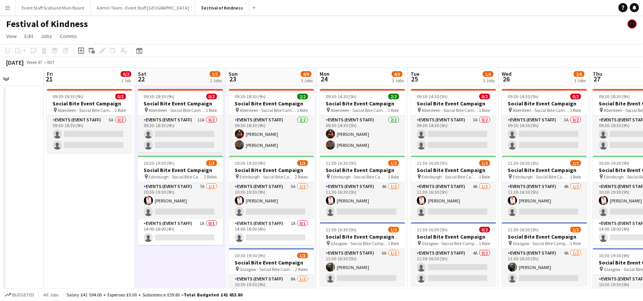
click at [258, 297] on div "Budgeted All jobs Salary £41 594.00 + Expenses £0.00 + Subsistence £59.80 = Tot…" at bounding box center [321, 294] width 643 height 13
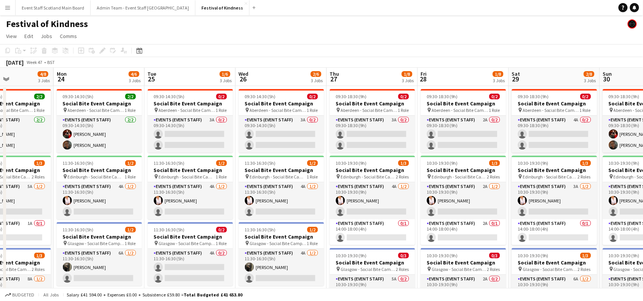
drag, startPoint x: 589, startPoint y: 126, endPoint x: 313, endPoint y: 157, distance: 278.2
click at [313, 157] on app-calendar-viewport "Thu 20 Fri 21 0/2 1 Job Sat 22 1/5 2 Jobs Sun 23 4/8 3 Jobs Mon 24 4/6 3 Jobs T…" at bounding box center [321, 222] width 643 height 308
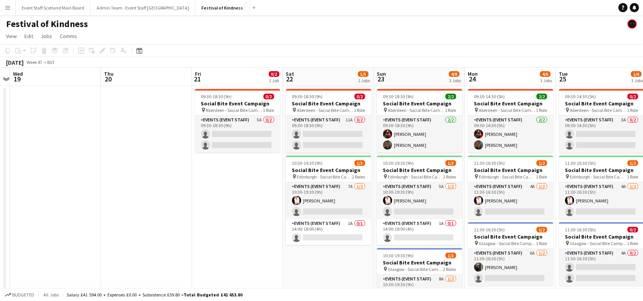
scroll to position [0, 235]
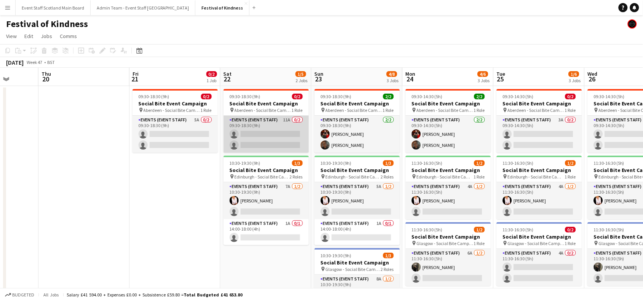
click at [255, 134] on app-card-role "Events (Event Staff) 11A 0/2 09:30-18:30 (9h) single-neutral-actions single-neu…" at bounding box center [266, 134] width 85 height 37
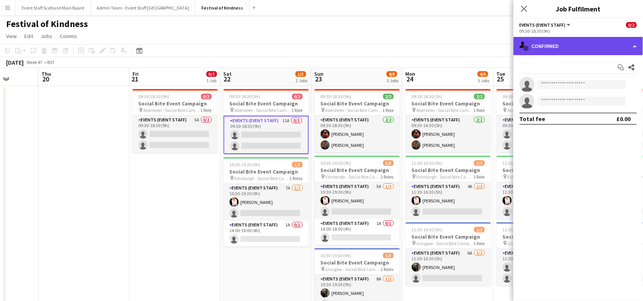
click at [627, 54] on div "single-neutral-actions-check-2 Confirmed" at bounding box center [578, 46] width 130 height 18
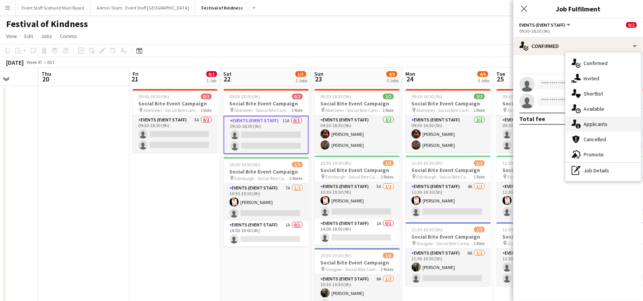
click at [602, 123] on span "Applicants" at bounding box center [596, 124] width 24 height 7
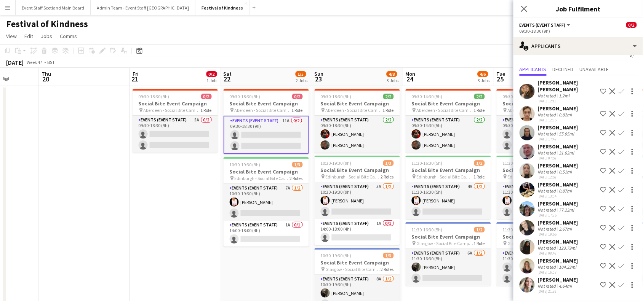
scroll to position [0, 0]
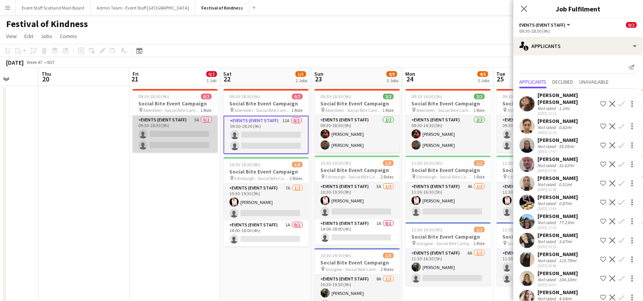
click at [176, 130] on app-card-role "Events (Event Staff) 5A 0/2 09:30-18:30 (9h) single-neutral-actions single-neut…" at bounding box center [175, 134] width 85 height 37
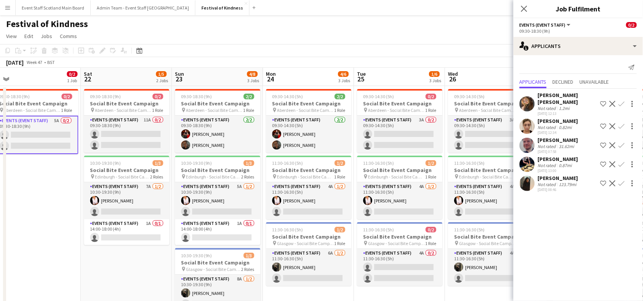
drag, startPoint x: 191, startPoint y: 193, endPoint x: 51, endPoint y: 199, distance: 140.7
click at [51, 199] on app-calendar-viewport "Mon 17 Tue 18 Wed 19 Thu 20 Fri 21 0/2 1 Job Sat 22 1/5 2 Jobs Sun 23 4/8 3 Job…" at bounding box center [321, 222] width 643 height 308
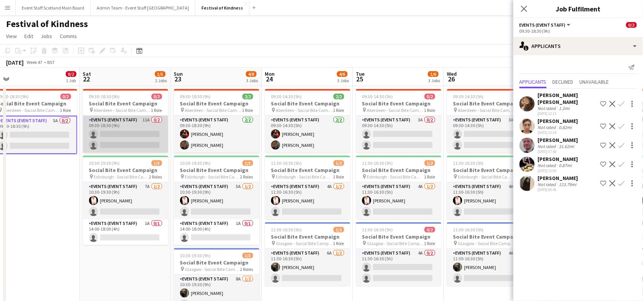
click at [126, 130] on app-card-role "Events (Event Staff) 11A 0/2 09:30-18:30 (9h) single-neutral-actions single-neu…" at bounding box center [125, 134] width 85 height 37
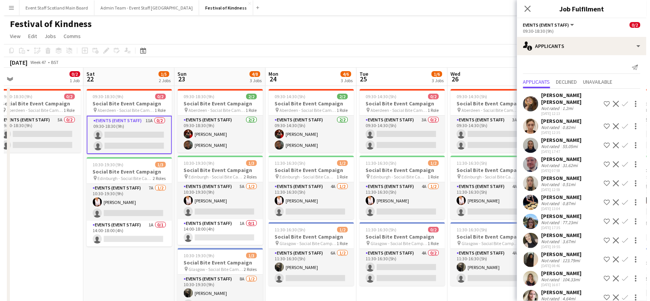
scroll to position [6, 0]
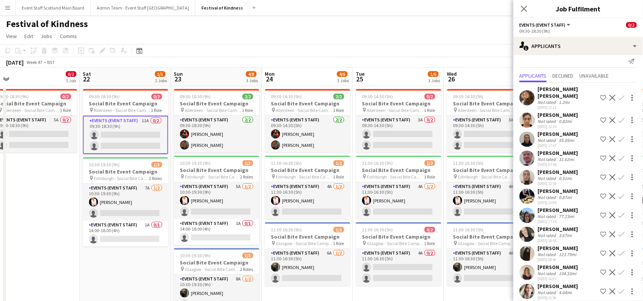
click at [3, 8] on button "Menu" at bounding box center [7, 7] width 15 height 15
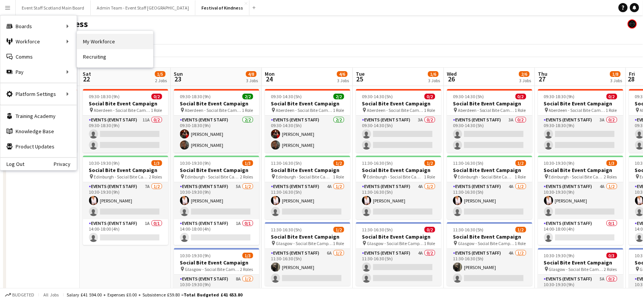
click at [101, 46] on link "My Workforce" at bounding box center [115, 41] width 76 height 15
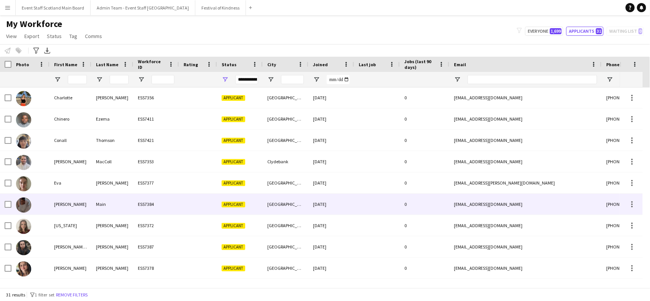
click at [188, 205] on div at bounding box center [198, 204] width 38 height 21
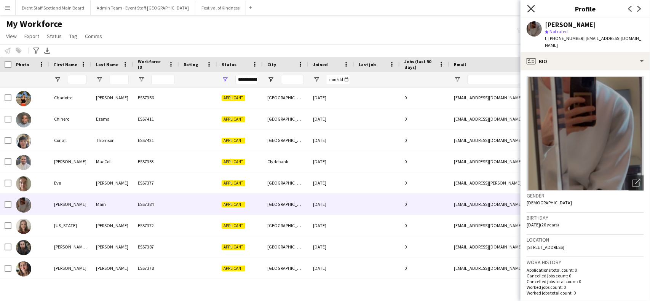
click at [530, 8] on icon "Close pop-in" at bounding box center [531, 8] width 7 height 7
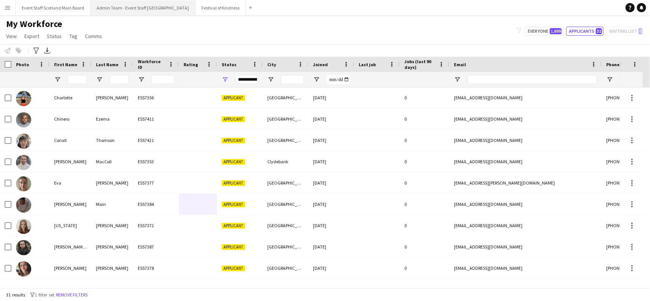
click at [122, 10] on button "Admin Team - Event Staff [GEOGRAPHIC_DATA] Close" at bounding box center [143, 7] width 105 height 15
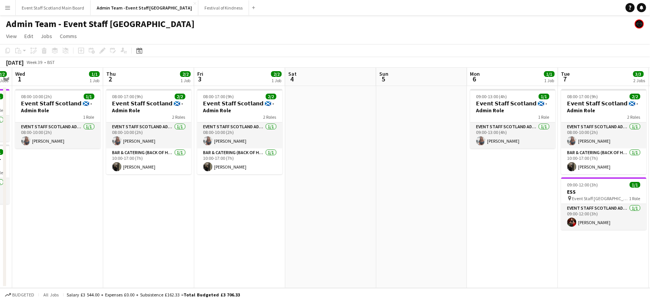
drag, startPoint x: 486, startPoint y: 227, endPoint x: 119, endPoint y: 237, distance: 366.6
click at [119, 237] on app-calendar-viewport "Sun 28 Mon 29 Tue 30 2/2 2 Jobs Wed 1 1/1 1 Job Thu 2 2/2 1 Job Fri 3 2/2 1 Job…" at bounding box center [325, 178] width 650 height 221
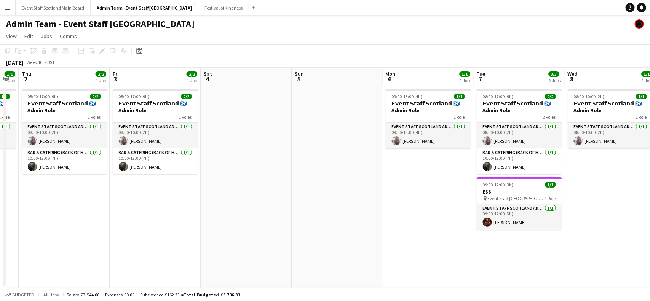
drag, startPoint x: 566, startPoint y: 199, endPoint x: 190, endPoint y: 219, distance: 376.1
click at [190, 219] on app-calendar-viewport "Sun 28 Mon 29 Tue 30 2/2 2 Jobs Wed 1 1/1 1 Job Thu 2 2/2 1 Job Fri 3 2/2 1 Job…" at bounding box center [325, 178] width 650 height 221
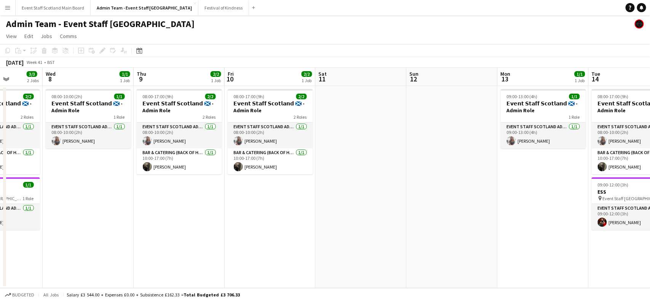
drag, startPoint x: 622, startPoint y: 202, endPoint x: 256, endPoint y: 269, distance: 372.1
click at [256, 269] on app-calendar-viewport "Fri 3 2/2 1 Job Sat 4 Sun 5 Mon 6 1/1 1 Job Tue 7 3/3 2 Jobs Wed 8 1/1 1 Job Th…" at bounding box center [325, 178] width 650 height 221
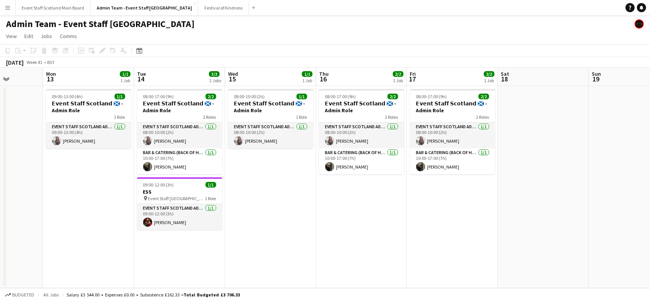
drag, startPoint x: 550, startPoint y: 202, endPoint x: 233, endPoint y: 256, distance: 321.9
click at [233, 256] on app-calendar-viewport "Thu 9 2/2 1 Job Fri 10 2/2 1 Job Sat 11 Sun 12 Mon 13 1/1 1 Job Tue 14 3/3 2 Jo…" at bounding box center [325, 178] width 650 height 221
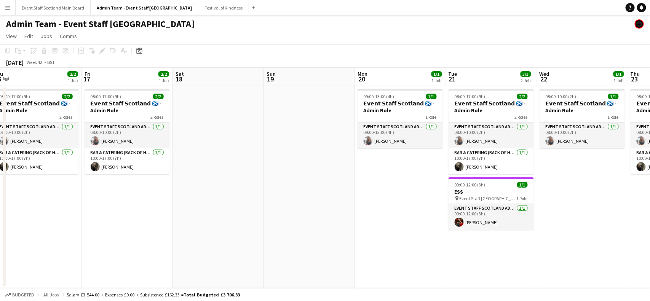
drag, startPoint x: 595, startPoint y: 171, endPoint x: 275, endPoint y: 242, distance: 328.2
click at [275, 242] on app-calendar-viewport "Mon 13 1/1 1 Job Tue 14 3/3 2 Jobs Wed 15 1/1 1 Job Thu 16 2/2 1 Job Fri 17 2/2…" at bounding box center [325, 178] width 650 height 221
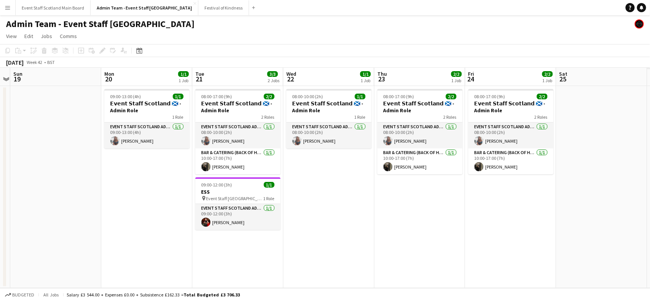
drag, startPoint x: 598, startPoint y: 229, endPoint x: 326, endPoint y: 246, distance: 272.5
click at [326, 246] on app-calendar-viewport "Thu 16 2/2 1 Job Fri 17 2/2 1 Job Sat 18 Sun 19 Mon 20 1/1 1 Job Tue 21 3/3 2 J…" at bounding box center [325, 178] width 650 height 221
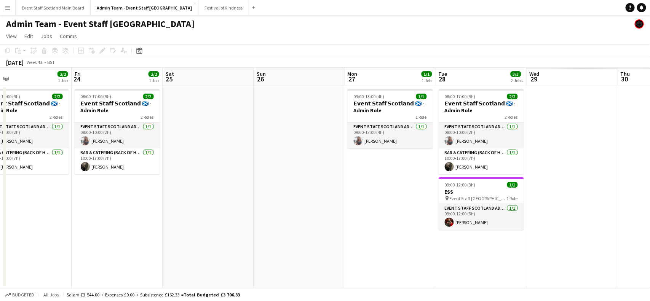
drag, startPoint x: 636, startPoint y: 176, endPoint x: 296, endPoint y: 219, distance: 342.9
click at [296, 219] on app-calendar-viewport "Sun 19 Mon 20 1/1 1 Job Tue 21 3/3 2 Jobs Wed 22 1/1 1 Job Thu 23 2/2 1 Job Fri…" at bounding box center [325, 178] width 650 height 221
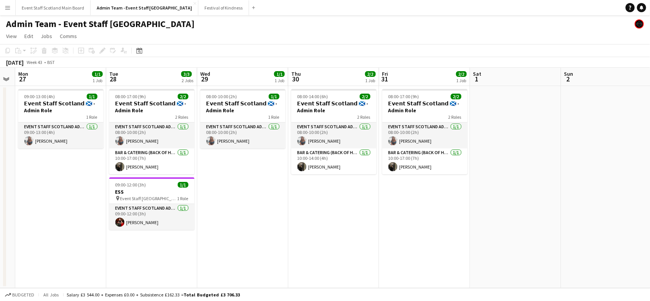
drag, startPoint x: 590, startPoint y: 216, endPoint x: 317, endPoint y: 256, distance: 276.8
click at [317, 256] on app-calendar-viewport "Thu 23 2/2 1 Job Fri 24 2/2 1 Job Sat 25 Sun 26 Mon 27 1/1 1 Job Tue 28 3/3 2 J…" at bounding box center [325, 178] width 650 height 221
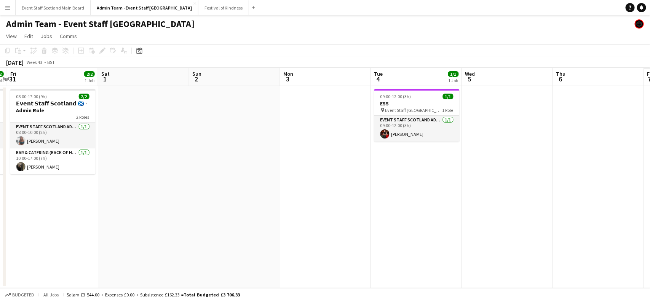
drag, startPoint x: 622, startPoint y: 172, endPoint x: 294, endPoint y: 221, distance: 331.2
click at [294, 221] on app-calendar-viewport "Mon 27 1/1 1 Job Tue 28 3/3 2 Jobs Wed 29 1/1 1 Job Thu 30 2/2 1 Job Fri 31 2/2…" at bounding box center [325, 178] width 650 height 221
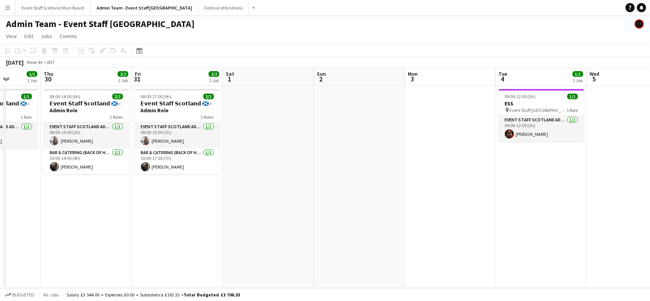
drag, startPoint x: 563, startPoint y: 174, endPoint x: 650, endPoint y: 162, distance: 87.7
click at [650, 162] on app-calendar-viewport "Mon 27 1/1 1 Job Tue 28 3/3 2 Jobs Wed 29 1/1 1 Job Thu 30 2/2 1 Job Fri 31 2/2…" at bounding box center [325, 178] width 650 height 221
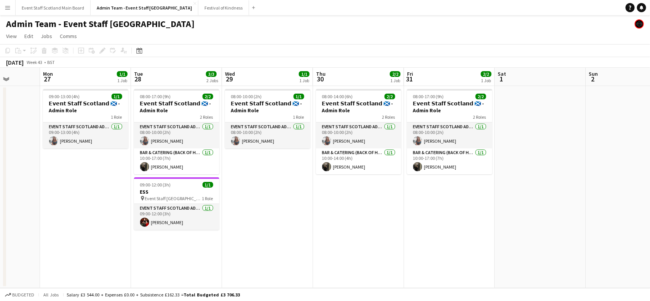
drag, startPoint x: 99, startPoint y: 212, endPoint x: 373, endPoint y: 201, distance: 273.7
click at [373, 201] on app-calendar-viewport "Fri 24 2/2 1 Job Sat 25 Sun 26 Mon 27 1/1 1 Job Tue 28 3/3 2 Jobs Wed 29 1/1 1 …" at bounding box center [325, 178] width 650 height 221
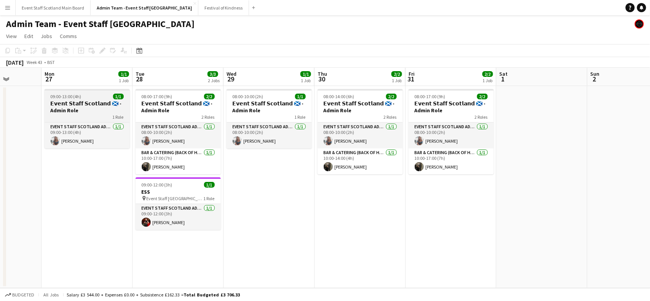
click at [76, 100] on h3 "𝗘𝘃𝗲𝗻𝘁 𝗦𝘁𝗮𝗳𝗳 𝗦𝗰𝗼𝘁𝗹𝗮𝗻𝗱 🏴󠁧󠁢󠁳󠁣󠁴󠁿 - Admin Role" at bounding box center [87, 107] width 85 height 14
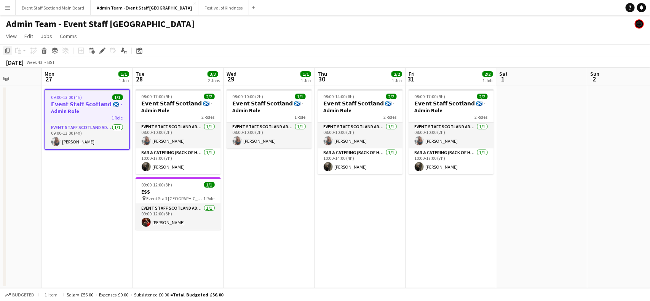
click at [6, 51] on icon at bounding box center [7, 50] width 5 height 5
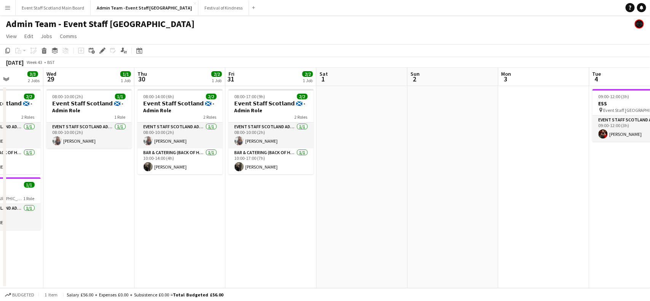
drag, startPoint x: 597, startPoint y: 126, endPoint x: 355, endPoint y: 166, distance: 246.0
click at [355, 166] on app-calendar-viewport "Sun 26 Mon 27 1/1 1 Job Tue 28 3/3 2 Jobs Wed 29 1/1 1 Job Thu 30 2/2 1 Job Fri…" at bounding box center [325, 178] width 650 height 221
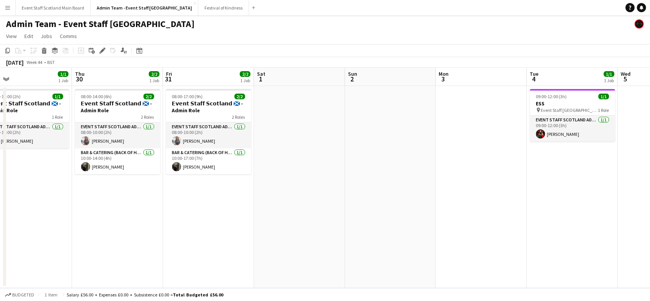
click at [472, 120] on app-date-cell at bounding box center [481, 187] width 91 height 202
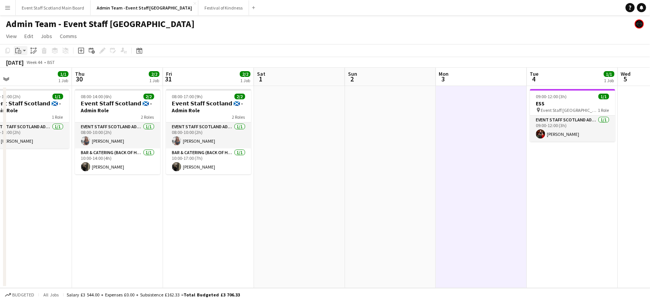
click at [25, 49] on app-action-btn "Paste" at bounding box center [21, 50] width 14 height 9
click at [32, 78] on link "Paste with crew Ctrl+Shift+V" at bounding box center [56, 78] width 72 height 7
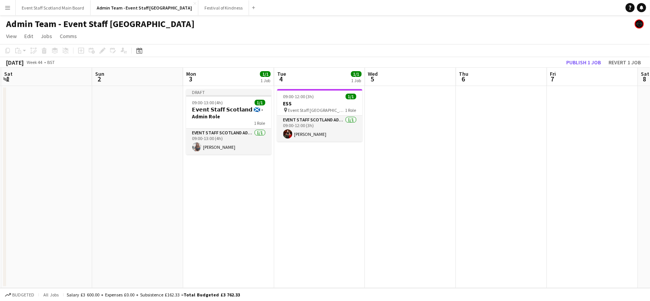
drag, startPoint x: 610, startPoint y: 163, endPoint x: 333, endPoint y: 187, distance: 278.7
click at [333, 187] on app-calendar-viewport "Tue 28 3/3 2 Jobs Wed 29 1/1 1 Job Thu 30 2/2 1 Job Fri 31 2/2 1 Job Sat 1 Sun …" at bounding box center [325, 178] width 650 height 221
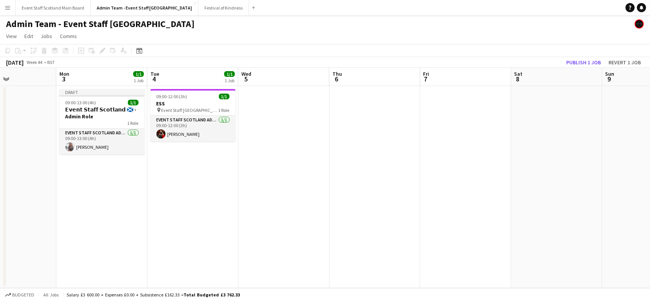
drag, startPoint x: 590, startPoint y: 129, endPoint x: 301, endPoint y: 174, distance: 291.8
click at [301, 174] on app-calendar-viewport "Thu 30 2/2 1 Job Fri 31 2/2 1 Job Sat 1 Sun 2 Mon 3 1/1 1 Job Tue 4 1/1 1 Job W…" at bounding box center [325, 178] width 650 height 221
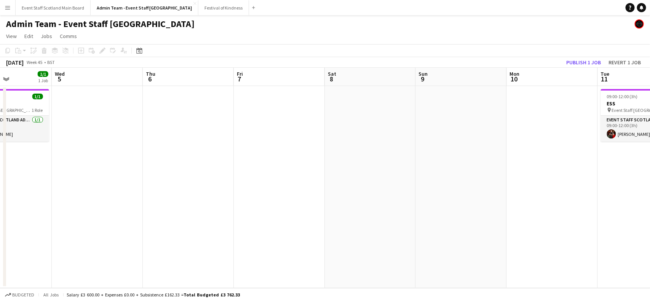
click at [550, 111] on app-date-cell at bounding box center [552, 187] width 91 height 202
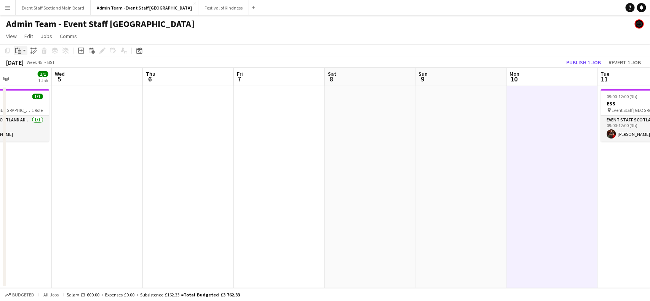
click at [22, 52] on div "Paste" at bounding box center [18, 50] width 9 height 9
click at [37, 78] on link "Paste with crew Ctrl+Shift+V" at bounding box center [56, 78] width 72 height 7
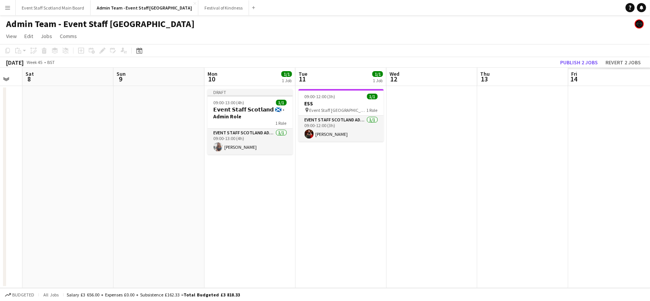
drag, startPoint x: 629, startPoint y: 177, endPoint x: 144, endPoint y: 181, distance: 485.3
click at [144, 181] on app-calendar-viewport "Wed 5 Thu 6 Fri 7 Sat 8 Sun 9 Mon 10 1/1 1 Job Tue 11 1/1 1 Job Wed 12 Thu 13 F…" at bounding box center [325, 178] width 650 height 221
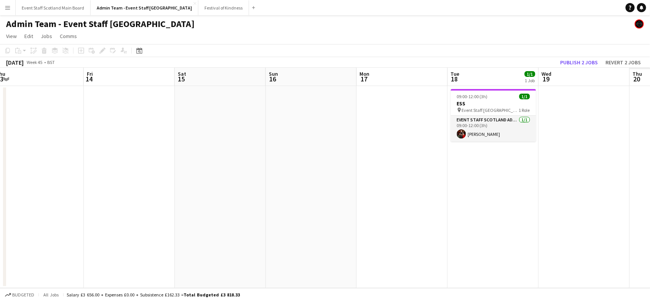
drag, startPoint x: 560, startPoint y: 136, endPoint x: 249, endPoint y: 161, distance: 311.4
click at [249, 161] on app-calendar-viewport "Sun 9 Mon 10 1/1 1 Job Tue 11 1/1 1 Job Wed 12 Thu 13 Fri 14 Sat 15 Sun 16 Mon …" at bounding box center [325, 178] width 650 height 221
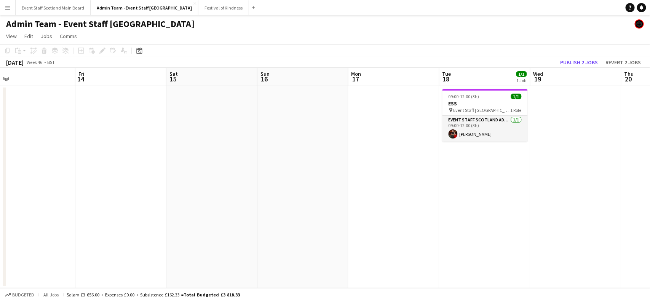
click at [404, 112] on app-date-cell at bounding box center [394, 187] width 91 height 202
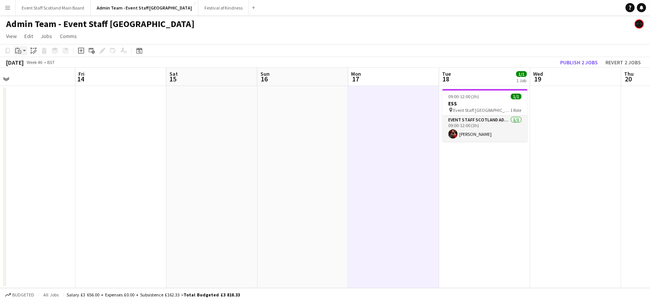
click at [24, 54] on app-action-btn "Paste" at bounding box center [21, 50] width 14 height 9
click at [40, 78] on link "Paste with crew Ctrl+Shift+V" at bounding box center [56, 78] width 72 height 7
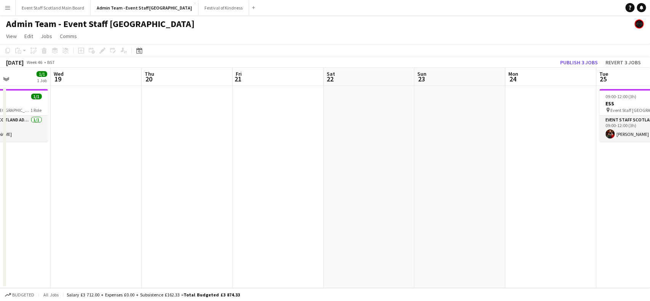
drag, startPoint x: 588, startPoint y: 119, endPoint x: 102, endPoint y: 185, distance: 491.3
click at [102, 185] on app-calendar-viewport "Sat 15 Sun 16 Mon 17 1/1 1 Job Tue 18 1/1 1 Job Wed 19 Thu 20 Fri 21 Sat 22 Sun…" at bounding box center [325, 178] width 650 height 221
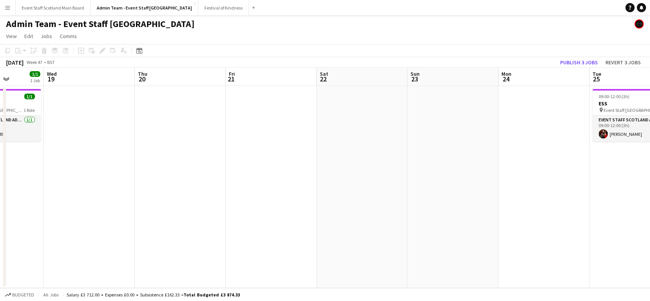
click at [537, 138] on app-date-cell at bounding box center [544, 187] width 91 height 202
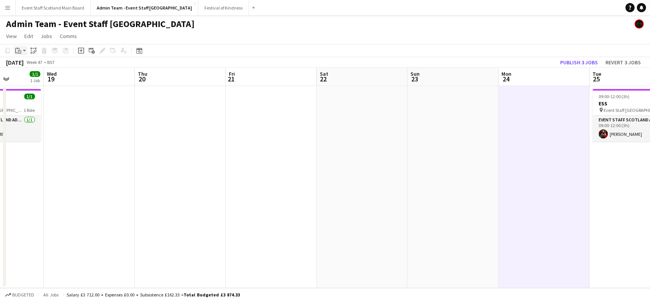
click at [24, 54] on app-action-btn "Paste" at bounding box center [21, 50] width 14 height 9
click at [37, 76] on link "Paste with crew Ctrl+Shift+V" at bounding box center [56, 78] width 72 height 7
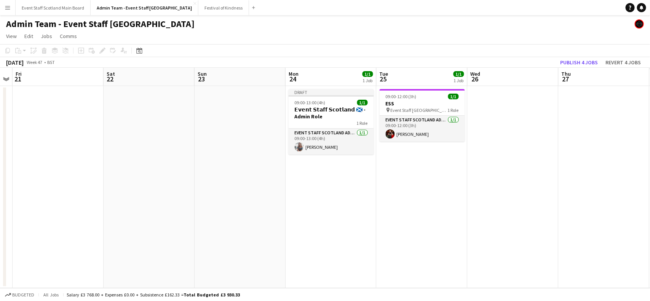
drag, startPoint x: 616, startPoint y: 177, endPoint x: 128, endPoint y: 193, distance: 488.6
click at [128, 193] on app-calendar-viewport "Mon 17 1/1 1 Job Tue 18 1/1 1 Job Wed 19 Thu 20 Fri 21 Sat 22 Sun 23 Mon 24 1/1…" at bounding box center [325, 178] width 650 height 221
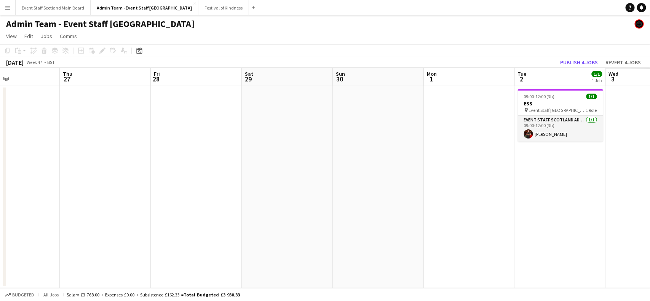
drag, startPoint x: 544, startPoint y: 154, endPoint x: 136, endPoint y: 211, distance: 411.8
click at [136, 211] on app-calendar-viewport "Mon 24 1/1 1 Job Tue 25 1/1 1 Job Wed 26 Thu 27 Fri 28 Sat 29 Sun 30 Mon 1 Tue …" at bounding box center [325, 178] width 650 height 221
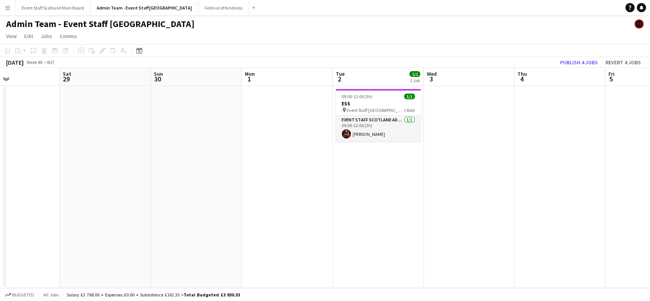
scroll to position [0, 216]
click at [311, 124] on app-date-cell at bounding box center [285, 187] width 91 height 202
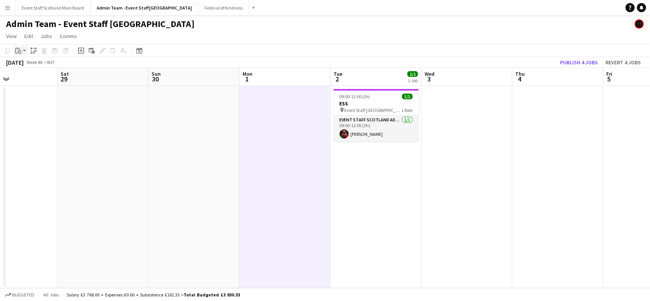
click at [22, 47] on div "Paste" at bounding box center [18, 50] width 9 height 9
click at [32, 75] on link "Paste with crew Ctrl+Shift+V" at bounding box center [56, 78] width 72 height 7
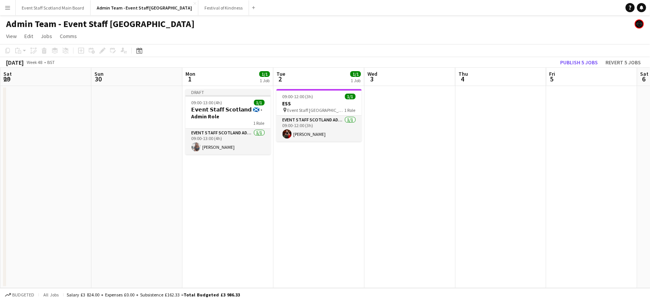
scroll to position [0, 174]
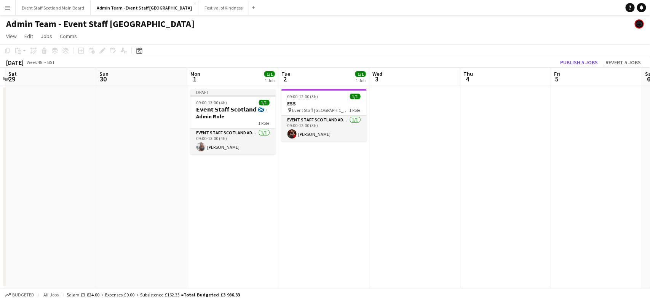
drag, startPoint x: 540, startPoint y: 121, endPoint x: 581, endPoint y: 152, distance: 51.3
click at [581, 152] on app-calendar-viewport "Thu 27 Fri 28 Sat 29 Sun 30 Mon 1 1/1 1 Job Tue 2 1/1 1 Job Wed 3 Thu 4 Fri 5 S…" at bounding box center [325, 178] width 650 height 221
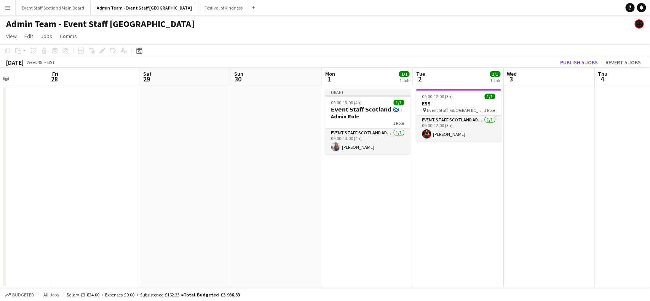
drag, startPoint x: 144, startPoint y: 142, endPoint x: 467, endPoint y: 128, distance: 324.0
click at [467, 128] on app-calendar-viewport "Tue 25 1/1 1 Job Wed 26 Thu 27 Fri 28 Sat 29 Sun 30 Mon 1 1/1 1 Job Tue 2 1/1 1…" at bounding box center [325, 178] width 650 height 221
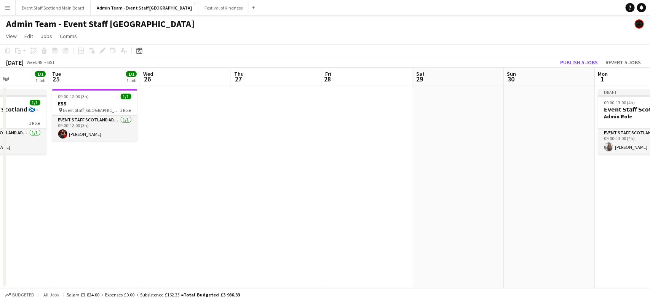
scroll to position [0, 215]
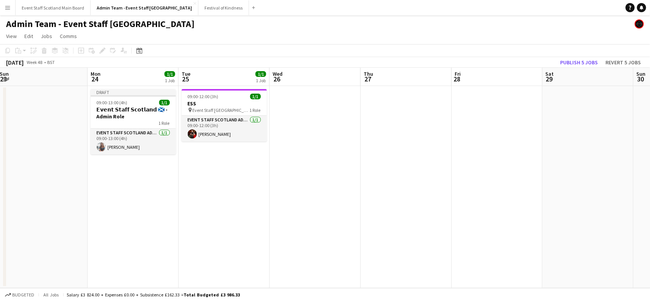
drag, startPoint x: 153, startPoint y: 189, endPoint x: 475, endPoint y: 176, distance: 322.5
click at [475, 176] on app-calendar-viewport "Fri 21 Sat 22 Sun 23 Mon 24 1/1 1 Job Tue 25 1/1 1 Job Wed 26 Thu 27 Fri 28 Sat…" at bounding box center [325, 178] width 650 height 221
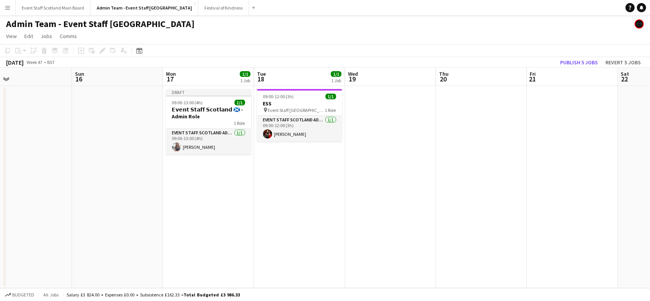
drag, startPoint x: 171, startPoint y: 161, endPoint x: 650, endPoint y: 165, distance: 479.2
click at [650, 165] on app-calendar-viewport "Thu 13 Fri 14 Sat 15 Sun 16 Mon 17 1/1 1 Job Tue 18 1/1 1 Job Wed 19 Thu 20 Fri…" at bounding box center [325, 178] width 650 height 221
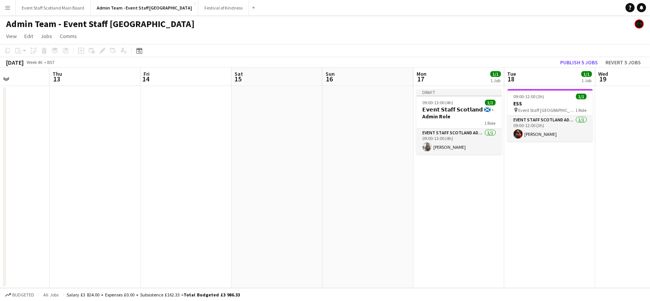
drag, startPoint x: 90, startPoint y: 132, endPoint x: 613, endPoint y: 131, distance: 523.4
click at [613, 131] on app-calendar-viewport "Mon 10 1/1 1 Job Tue 11 1/1 1 Job Wed 12 Thu 13 Fri 14 Sat 15 Sun 16 Mon 17 1/1…" at bounding box center [325, 178] width 650 height 221
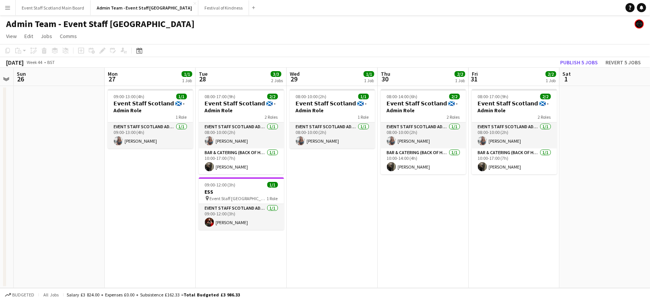
scroll to position [0, 230]
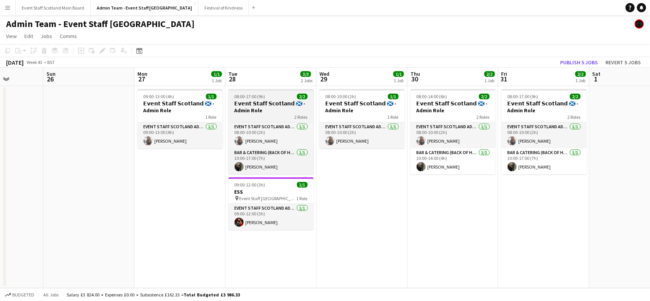
click at [260, 94] on span "08:00-17:00 (9h)" at bounding box center [250, 97] width 31 height 6
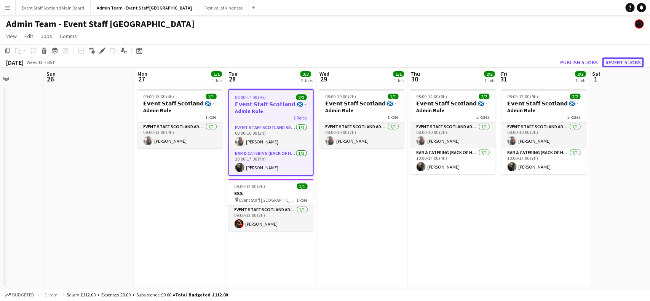
click at [624, 64] on button "Revert 5 jobs" at bounding box center [624, 63] width 42 height 10
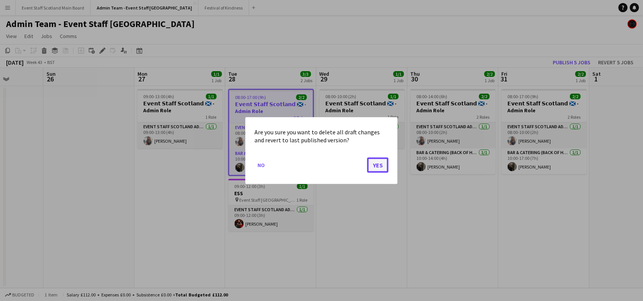
click at [373, 168] on button "Yes" at bounding box center [377, 164] width 21 height 15
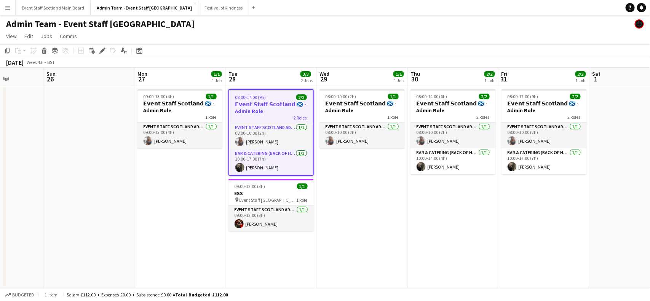
click at [171, 204] on app-date-cell "09:00-13:00 (4h) 1/1 𝗘𝘃𝗲𝗻𝘁 𝗦𝘁𝗮𝗳𝗳 𝗦𝗰𝗼𝘁𝗹𝗮𝗻𝗱 🏴󠁧󠁢󠁳󠁣󠁴󠁿 - Admin Role 1 Role EVENT STA…" at bounding box center [179, 187] width 91 height 202
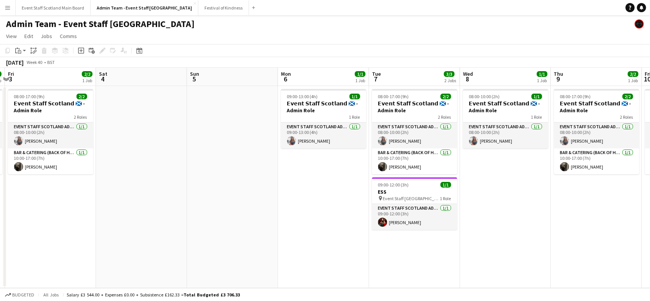
scroll to position [0, 208]
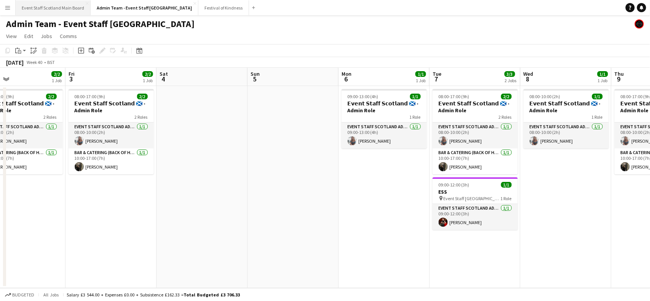
click at [54, 8] on button "Event Staff Scotland Main Board Close" at bounding box center [53, 7] width 75 height 15
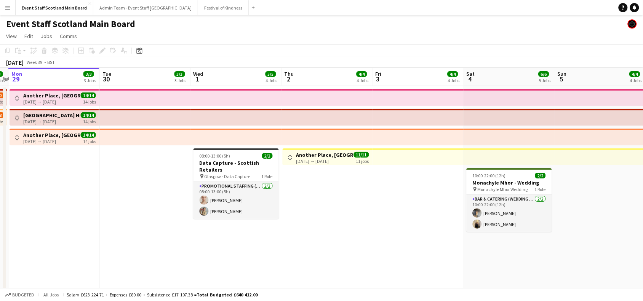
scroll to position [0, 267]
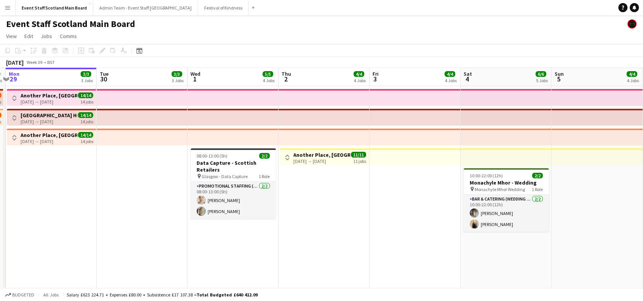
drag, startPoint x: 491, startPoint y: 185, endPoint x: 405, endPoint y: 206, distance: 88.4
drag, startPoint x: 420, startPoint y: 234, endPoint x: 419, endPoint y: 230, distance: 4.6
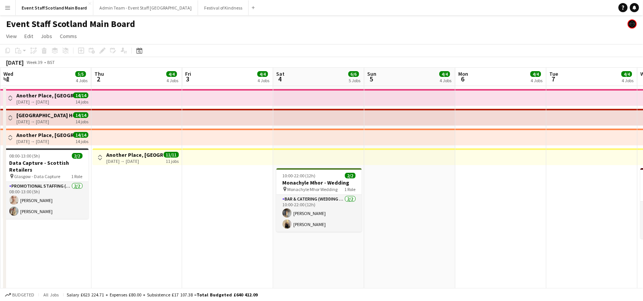
drag, startPoint x: 608, startPoint y: 222, endPoint x: 376, endPoint y: 240, distance: 232.3
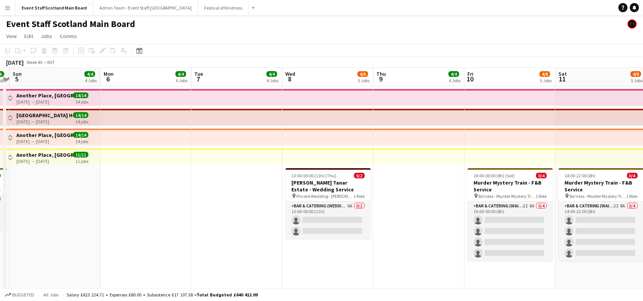
drag, startPoint x: 577, startPoint y: 195, endPoint x: 235, endPoint y: 216, distance: 342.7
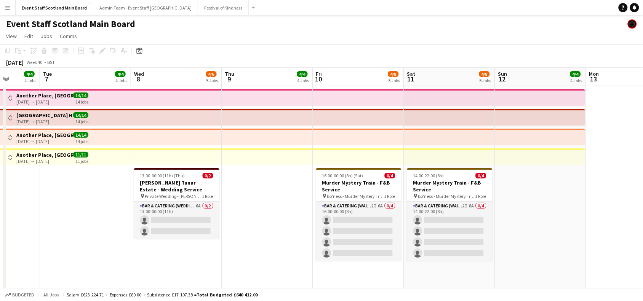
scroll to position [0, 235]
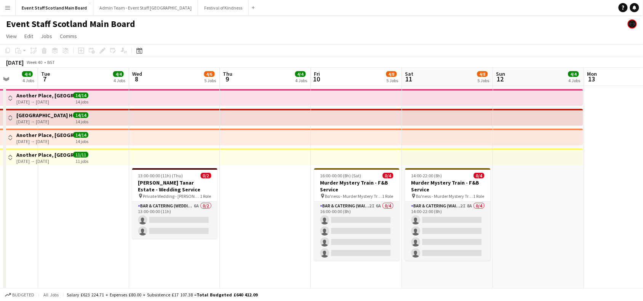
drag, startPoint x: 405, startPoint y: 203, endPoint x: 283, endPoint y: 196, distance: 121.7
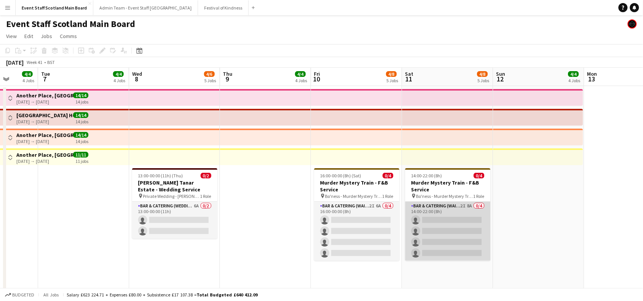
click at [454, 221] on app-card-role "Bar & Catering (Waiter / waitress) 2I 8A 0/4 14:00-22:00 (8h) single-neutral-ac…" at bounding box center [447, 231] width 85 height 59
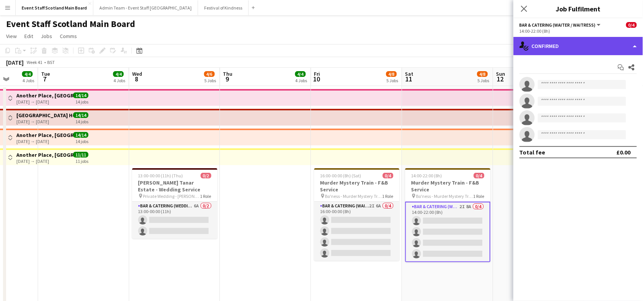
click at [581, 41] on div "single-neutral-actions-check-2 Confirmed" at bounding box center [578, 46] width 130 height 18
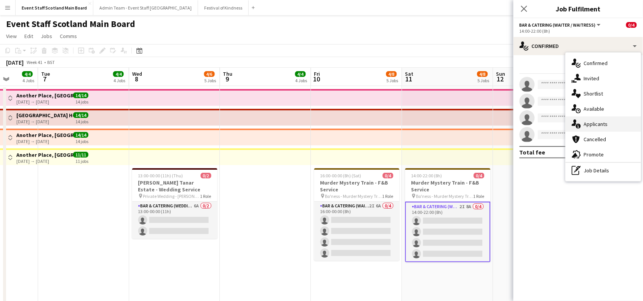
click at [604, 122] on span "Applicants" at bounding box center [596, 124] width 24 height 7
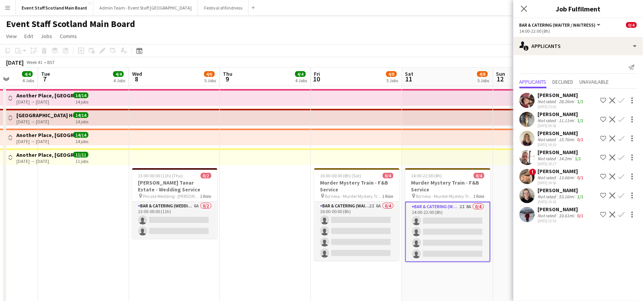
click at [624, 215] on app-icon "Confirm" at bounding box center [622, 215] width 6 height 6
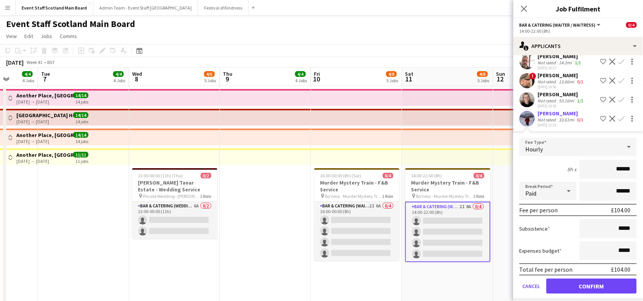
scroll to position [101, 0]
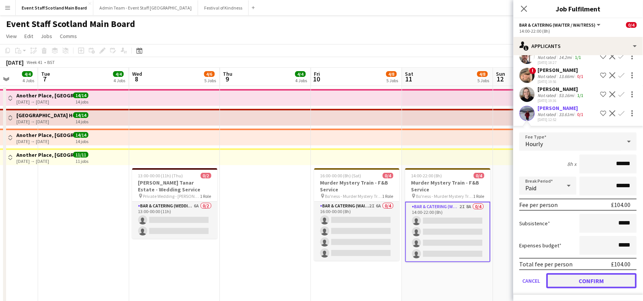
click at [590, 277] on button "Confirm" at bounding box center [592, 280] width 90 height 15
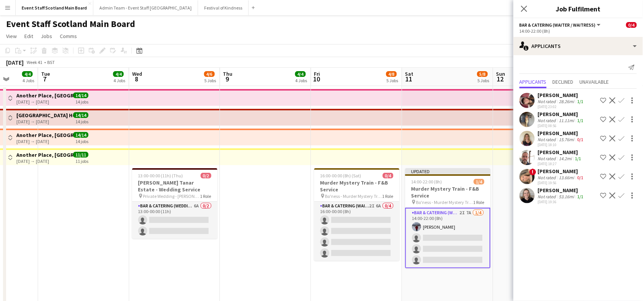
click at [622, 118] on app-icon "Confirm" at bounding box center [622, 120] width 6 height 6
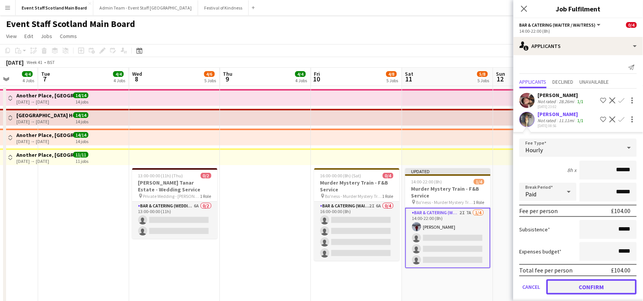
click at [591, 286] on button "Confirm" at bounding box center [592, 287] width 90 height 15
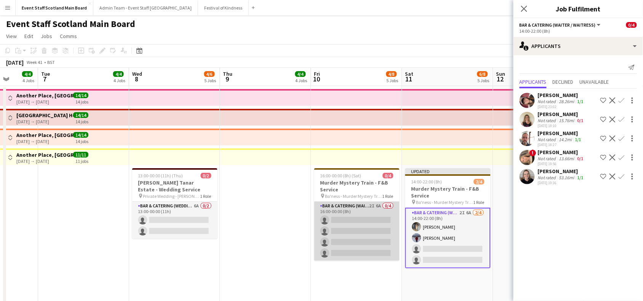
click at [379, 235] on app-card-role "Bar & Catering (Waiter / waitress) 2I 6A 0/4 16:00-00:00 (8h) single-neutral-ac…" at bounding box center [356, 231] width 85 height 59
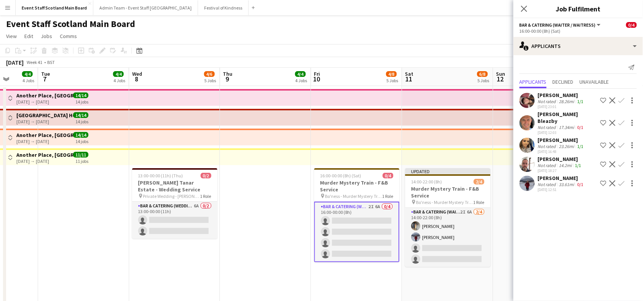
click at [621, 181] on app-icon "Confirm" at bounding box center [622, 184] width 6 height 6
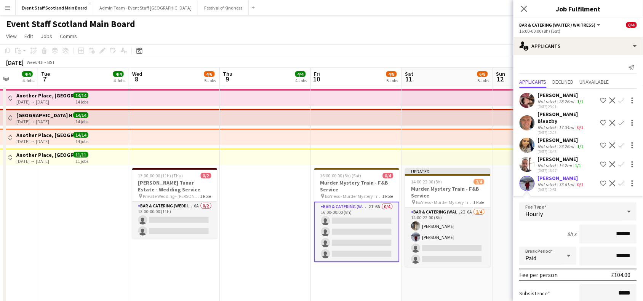
scroll to position [63, 0]
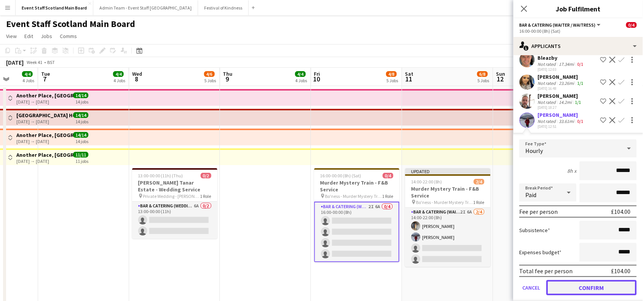
click at [580, 280] on button "Confirm" at bounding box center [592, 287] width 90 height 15
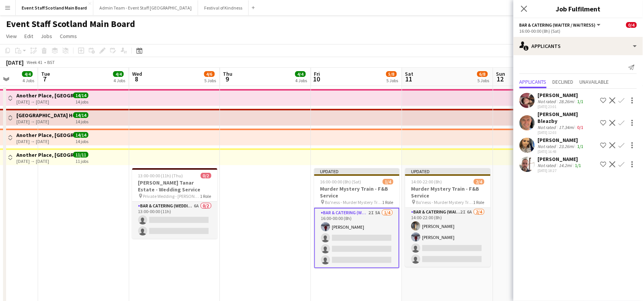
scroll to position [0, 0]
click at [622, 142] on app-icon "Confirm" at bounding box center [622, 145] width 6 height 6
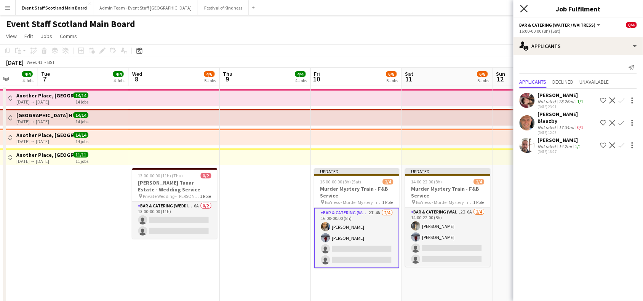
click at [524, 9] on icon at bounding box center [523, 8] width 7 height 7
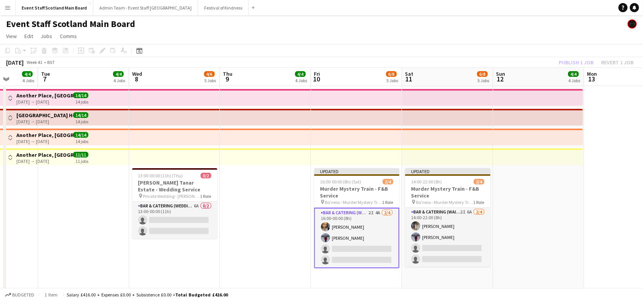
click at [536, 59] on div "[DATE] Week 41 • BST Publish 1 job Revert 1 job" at bounding box center [321, 62] width 643 height 11
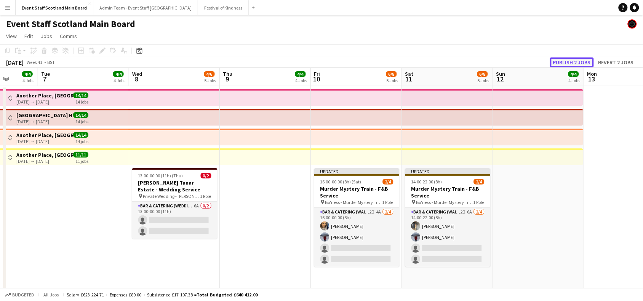
click at [577, 58] on button "Publish 2 jobs" at bounding box center [572, 63] width 44 height 10
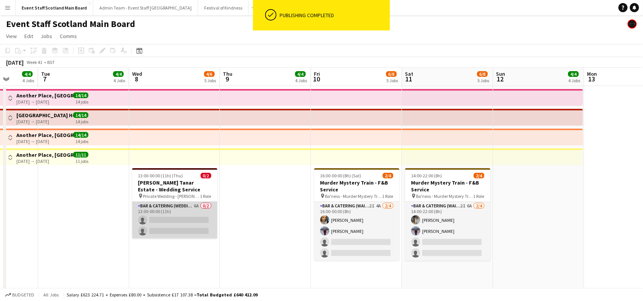
click at [203, 219] on app-card-role "Bar & Catering (Wedding Service Staff) 6A 0/2 13:00-00:00 (11h) single-neutral-…" at bounding box center [174, 220] width 85 height 37
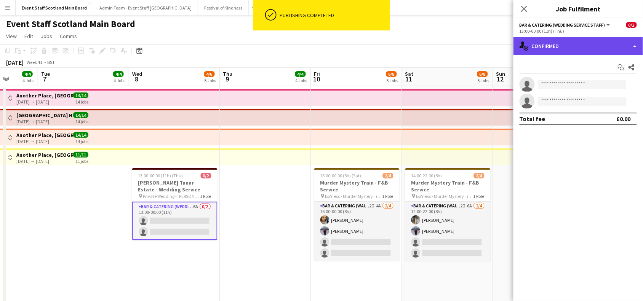
click at [553, 49] on div "single-neutral-actions-check-2 Confirmed" at bounding box center [578, 46] width 130 height 18
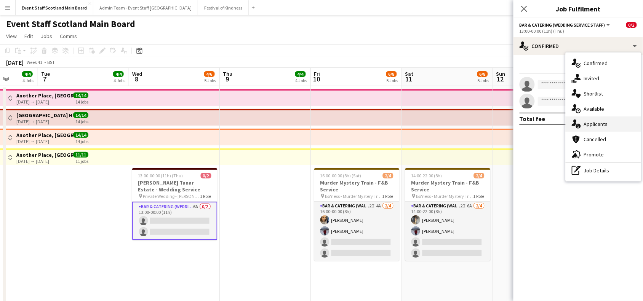
click at [600, 118] on div "single-neutral-actions-information Applicants" at bounding box center [603, 124] width 75 height 15
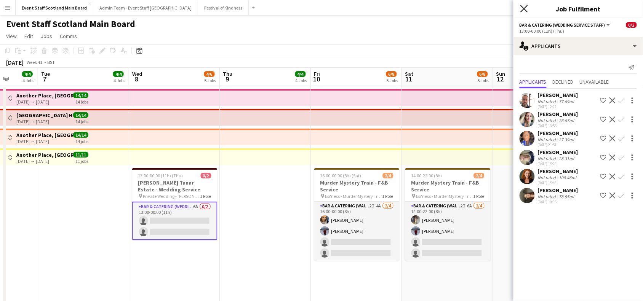
click at [524, 9] on icon at bounding box center [523, 8] width 7 height 7
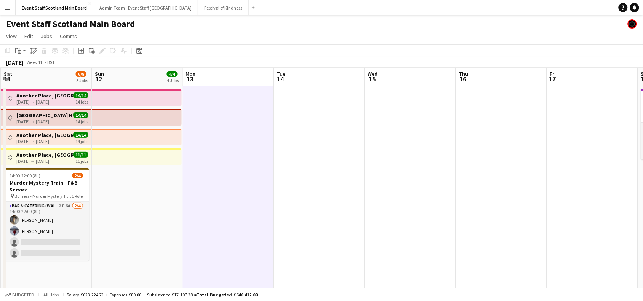
drag, startPoint x: 620, startPoint y: 191, endPoint x: 73, endPoint y: 254, distance: 550.6
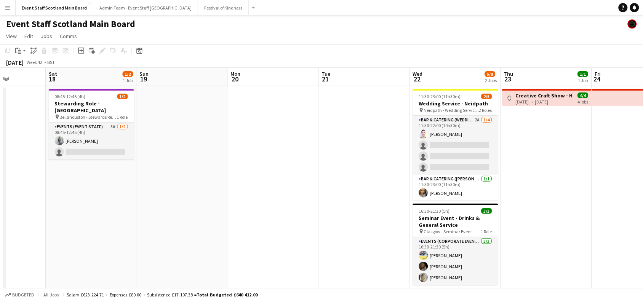
drag, startPoint x: 492, startPoint y: 205, endPoint x: 46, endPoint y: 214, distance: 446.1
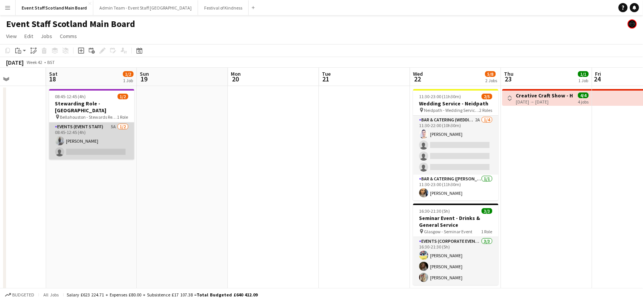
click at [109, 142] on app-card-role "Events (Event Staff) 5A [DATE] 08:45-12:45 (4h) [PERSON_NAME] single-neutral-ac…" at bounding box center [91, 141] width 85 height 37
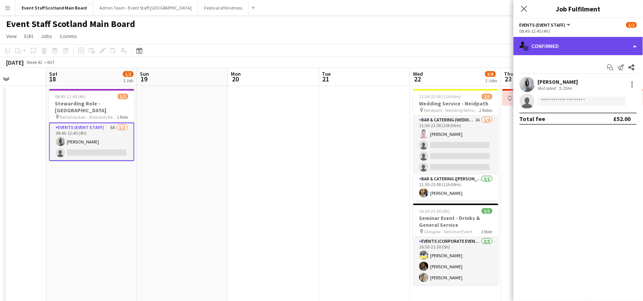
click at [564, 44] on div "single-neutral-actions-check-2 Confirmed" at bounding box center [578, 46] width 130 height 18
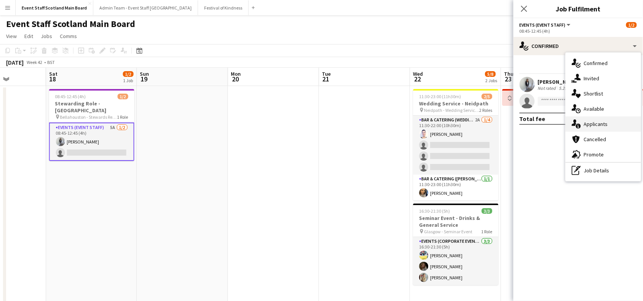
click at [598, 120] on div "single-neutral-actions-information Applicants" at bounding box center [603, 124] width 75 height 15
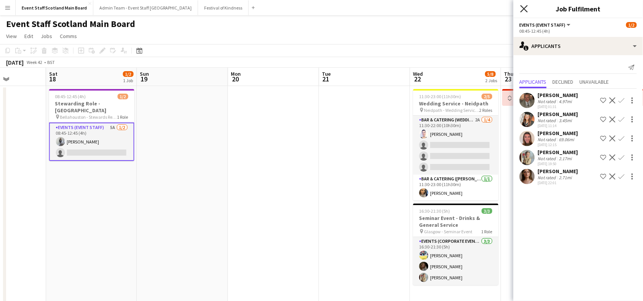
click at [524, 6] on icon "Close pop-in" at bounding box center [523, 8] width 7 height 7
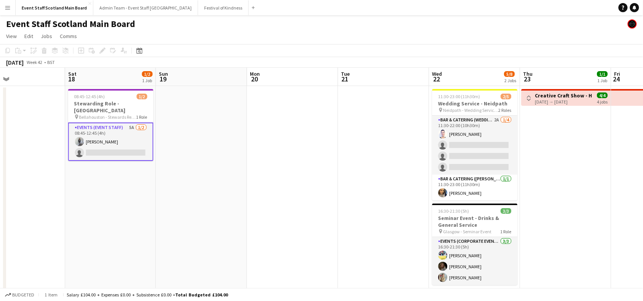
drag, startPoint x: 604, startPoint y: 140, endPoint x: 401, endPoint y: 168, distance: 205.0
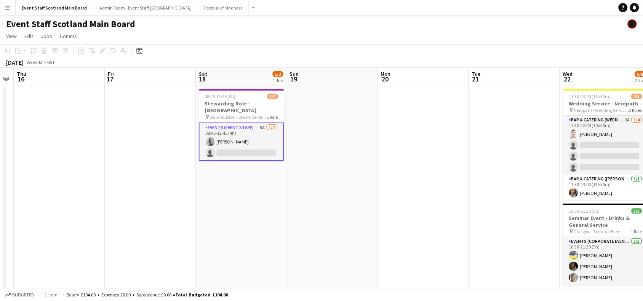
scroll to position [0, 161]
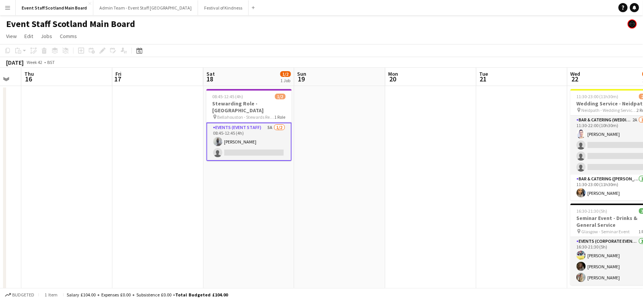
drag, startPoint x: 128, startPoint y: 213, endPoint x: 488, endPoint y: 228, distance: 360.6
click at [260, 103] on h3 "Stewarding Role - [GEOGRAPHIC_DATA]" at bounding box center [248, 107] width 85 height 14
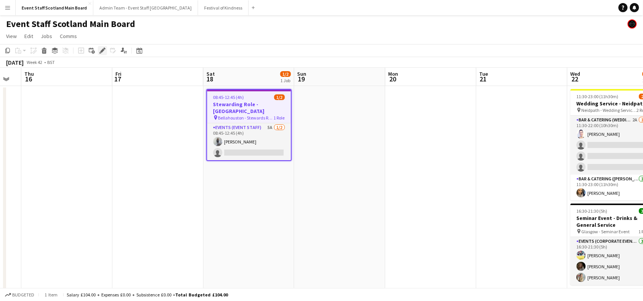
click at [102, 48] on icon "Edit" at bounding box center [102, 51] width 6 height 6
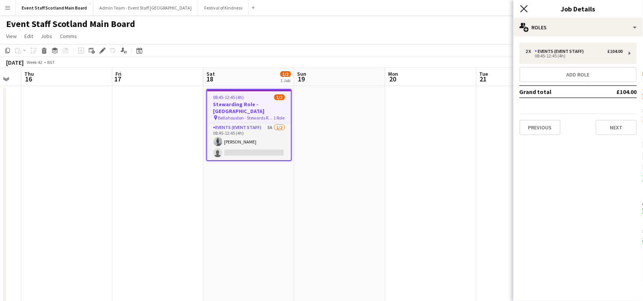
click at [524, 11] on icon "Close pop-in" at bounding box center [523, 8] width 7 height 7
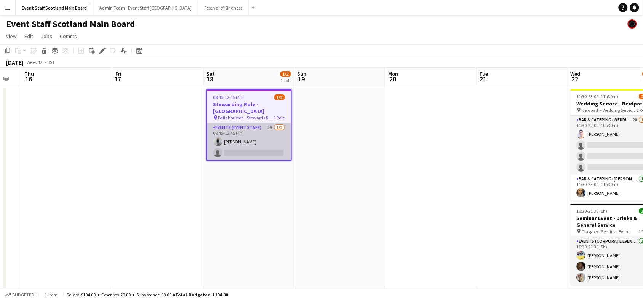
click at [260, 136] on app-card-role "Events (Event Staff) 5A [DATE] 08:45-12:45 (4h) [PERSON_NAME] single-neutral-ac…" at bounding box center [249, 141] width 84 height 37
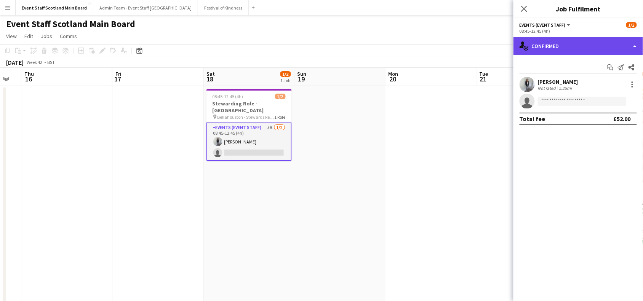
click at [594, 45] on div "single-neutral-actions-check-2 Confirmed" at bounding box center [578, 46] width 130 height 18
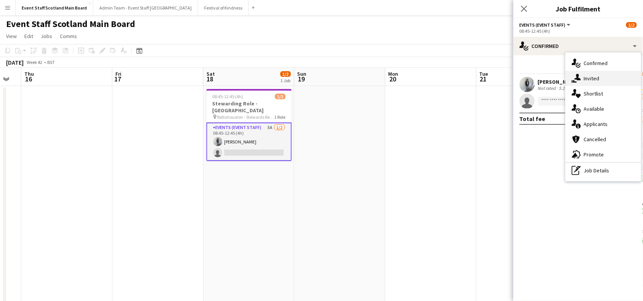
click at [610, 76] on div "single-neutral-actions-share-1 Invited" at bounding box center [603, 78] width 75 height 15
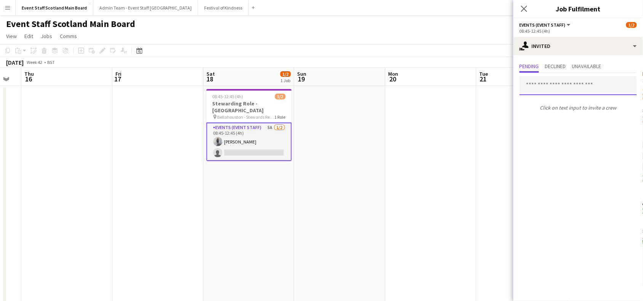
click at [563, 89] on input "text" at bounding box center [578, 85] width 117 height 19
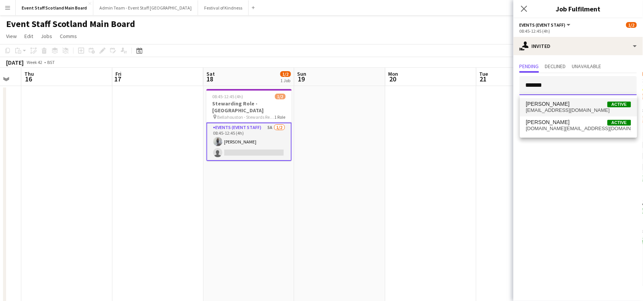
type input "*******"
click at [560, 107] on span "[PERSON_NAME]" at bounding box center [548, 104] width 44 height 6
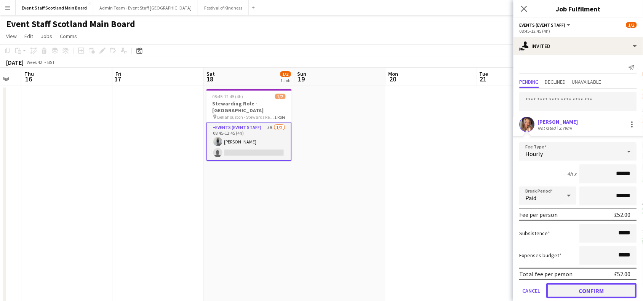
click at [602, 294] on button "Confirm" at bounding box center [592, 290] width 90 height 15
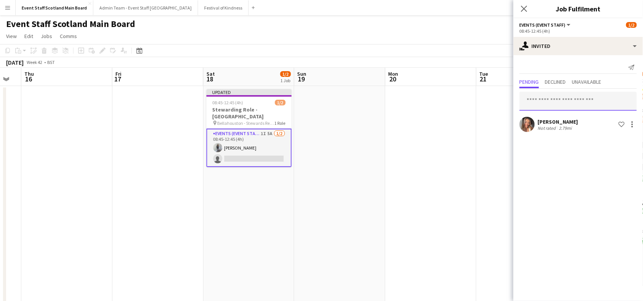
click at [559, 104] on input "text" at bounding box center [578, 101] width 117 height 19
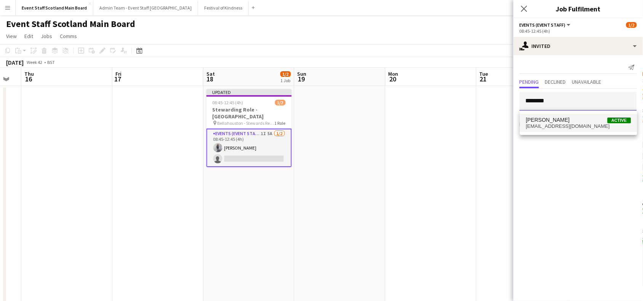
type input "********"
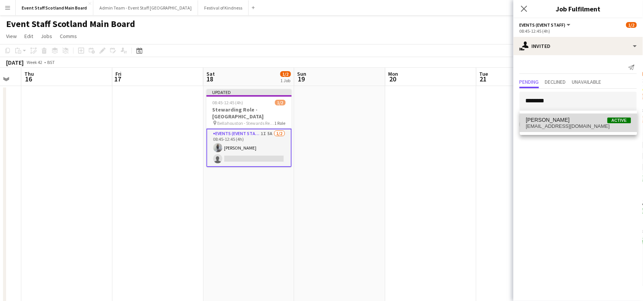
click at [564, 126] on span "[EMAIL_ADDRESS][DOMAIN_NAME]" at bounding box center [578, 126] width 105 height 6
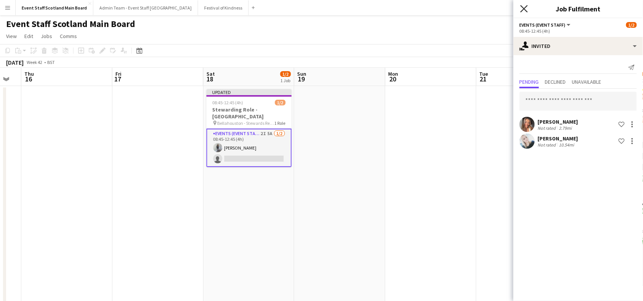
click at [526, 8] on icon "Close pop-in" at bounding box center [523, 8] width 7 height 7
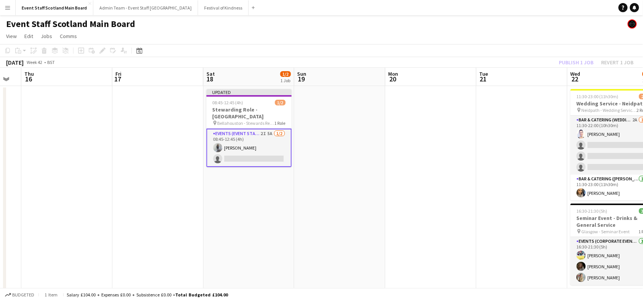
click at [571, 62] on div "Publish 1 job Revert 1 job" at bounding box center [596, 63] width 93 height 10
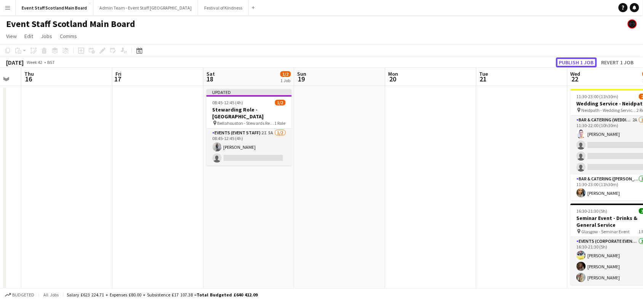
click at [571, 62] on button "Publish 1 job" at bounding box center [576, 63] width 41 height 10
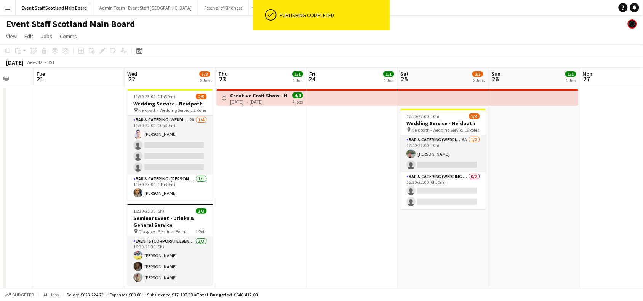
scroll to position [0, 293]
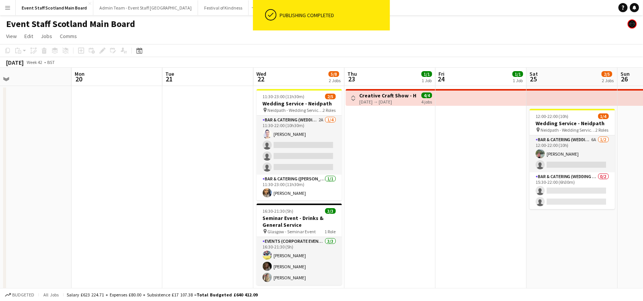
drag, startPoint x: 536, startPoint y: 154, endPoint x: 40, endPoint y: 198, distance: 497.9
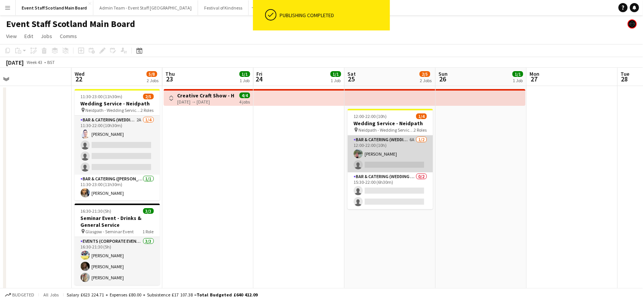
click at [392, 153] on app-card-role "Bar & Catering (Wedding Service Staff) 6A [DATE] 12:00-22:00 (10h) [PERSON_NAME…" at bounding box center [390, 154] width 85 height 37
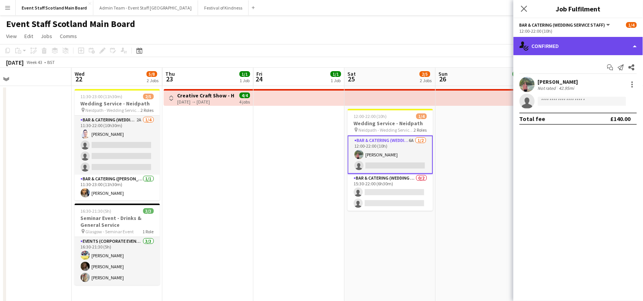
click at [600, 41] on div "single-neutral-actions-check-2 Confirmed" at bounding box center [578, 46] width 130 height 18
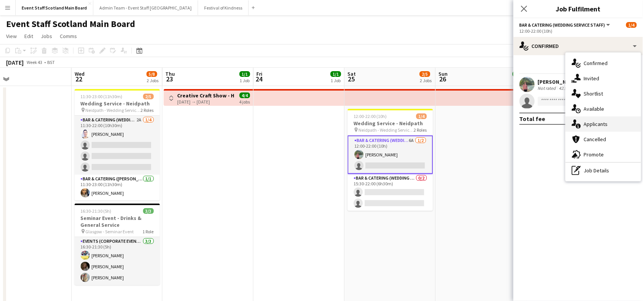
click at [609, 119] on div "single-neutral-actions-information Applicants" at bounding box center [603, 124] width 75 height 15
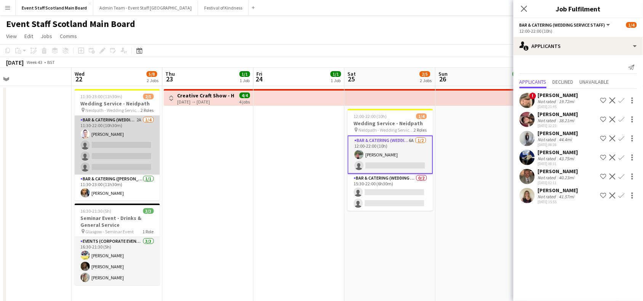
click at [118, 146] on app-card-role "Bar & Catering (Wedding Service Staff) 2A [DATE] 11:30-22:00 (10h30m) [PERSON_N…" at bounding box center [117, 145] width 85 height 59
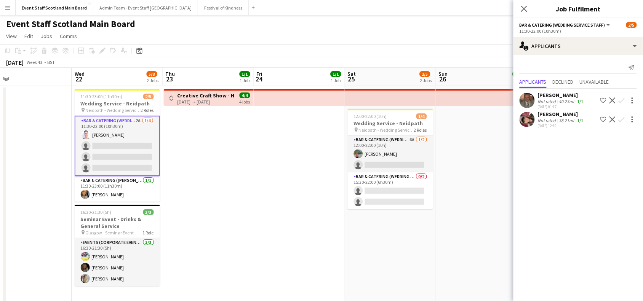
click at [563, 125] on div "[DATE] 12:19" at bounding box center [561, 125] width 47 height 5
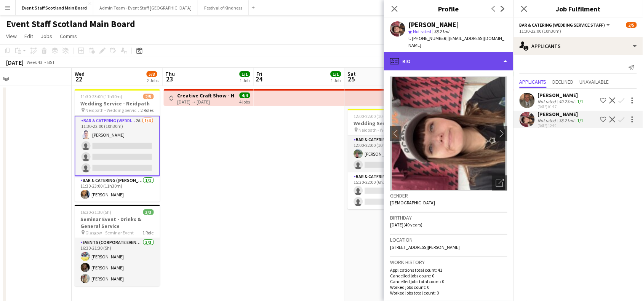
click at [503, 53] on div "profile Bio" at bounding box center [449, 61] width 130 height 18
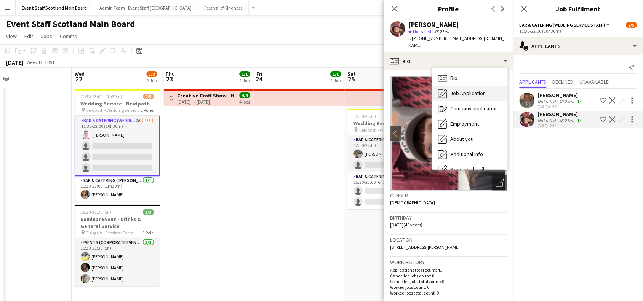
click at [477, 90] on span "Job Application" at bounding box center [468, 93] width 35 height 7
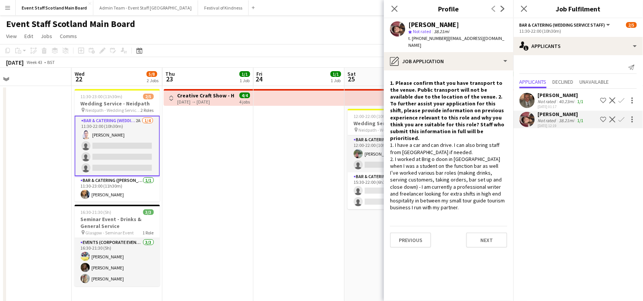
click at [620, 120] on app-icon "Confirm" at bounding box center [622, 120] width 6 height 6
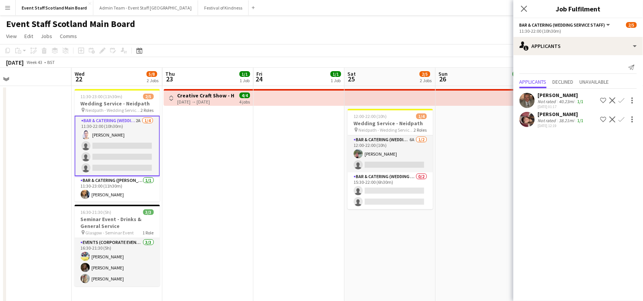
click at [623, 120] on app-icon "Confirm" at bounding box center [622, 120] width 6 height 6
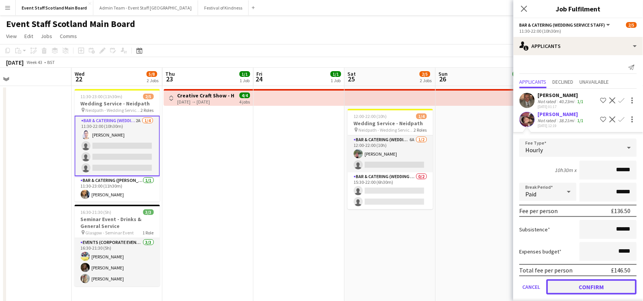
click at [587, 283] on button "Confirm" at bounding box center [592, 287] width 90 height 15
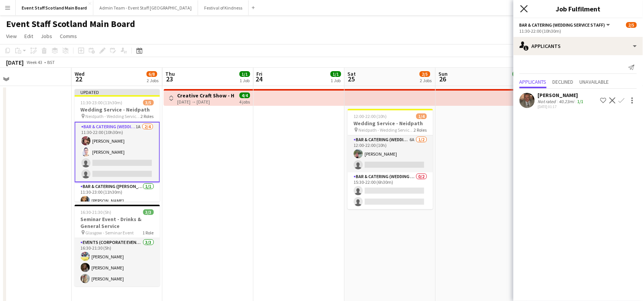
click at [526, 8] on icon at bounding box center [523, 8] width 7 height 7
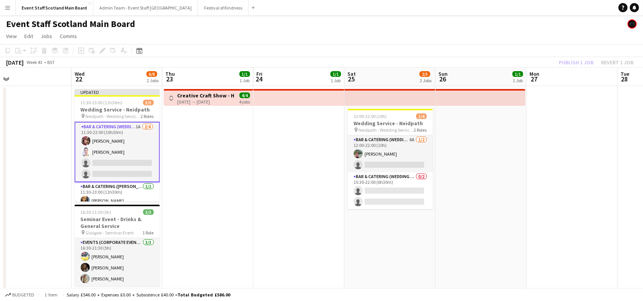
click at [575, 60] on div "Publish 1 job Revert 1 job" at bounding box center [596, 63] width 93 height 10
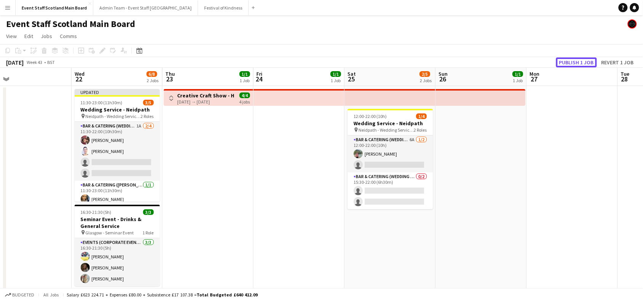
click at [575, 60] on button "Publish 1 job" at bounding box center [576, 63] width 41 height 10
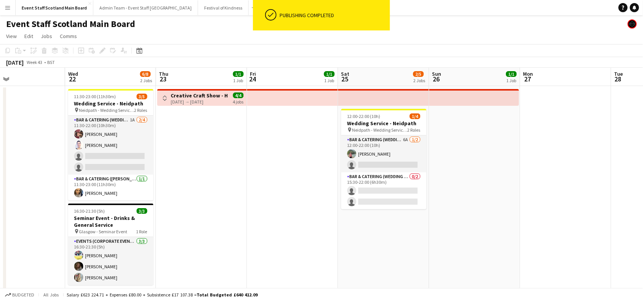
drag, startPoint x: 524, startPoint y: 177, endPoint x: 249, endPoint y: 201, distance: 275.3
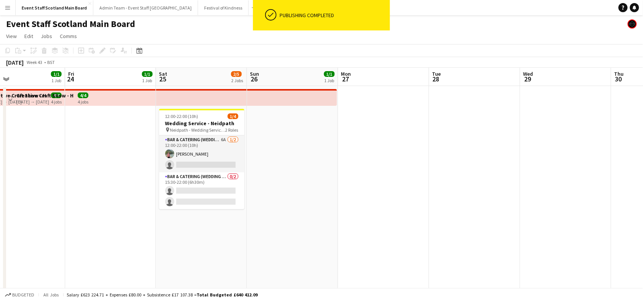
scroll to position [0, 385]
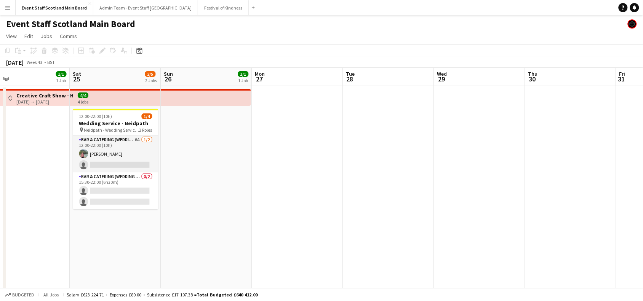
drag, startPoint x: 505, startPoint y: 189, endPoint x: 219, endPoint y: 224, distance: 288.5
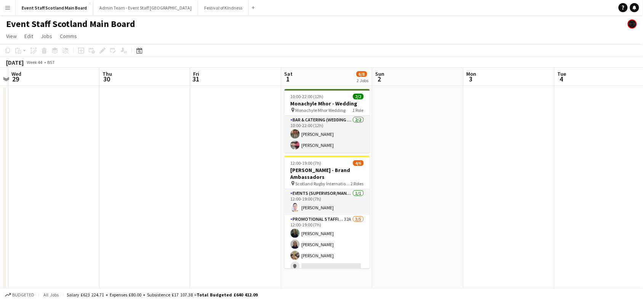
scroll to position [0, 288]
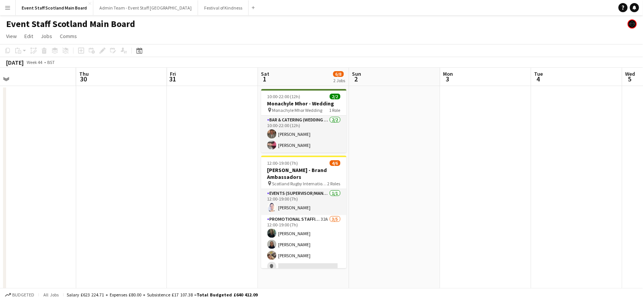
drag, startPoint x: 558, startPoint y: 178, endPoint x: 395, endPoint y: 183, distance: 162.7
click at [8, 7] on app-icon "Menu" at bounding box center [8, 8] width 6 height 6
